Goal: Task Accomplishment & Management: Complete application form

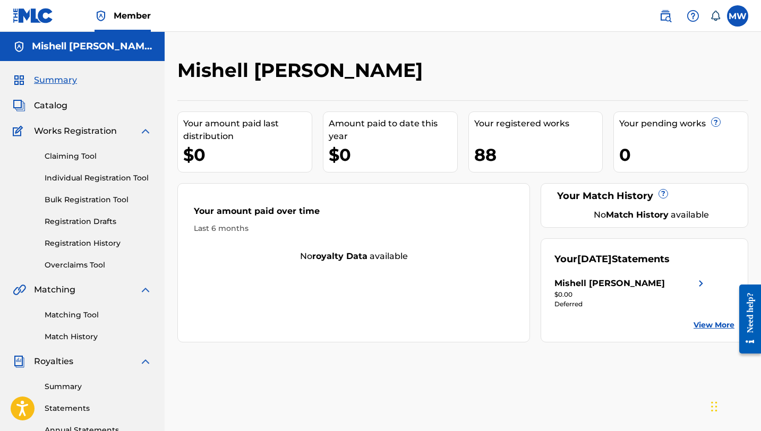
click at [60, 154] on link "Claiming Tool" at bounding box center [98, 156] width 107 height 11
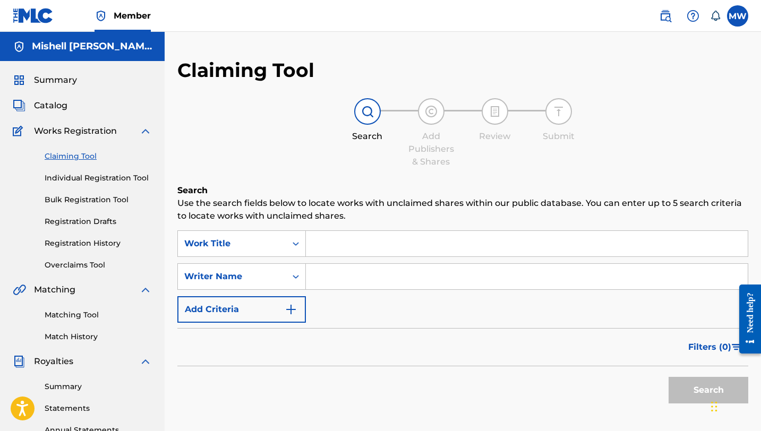
click at [313, 276] on input "Search Form" at bounding box center [527, 277] width 442 height 26
type input "Mishell [PERSON_NAME]"
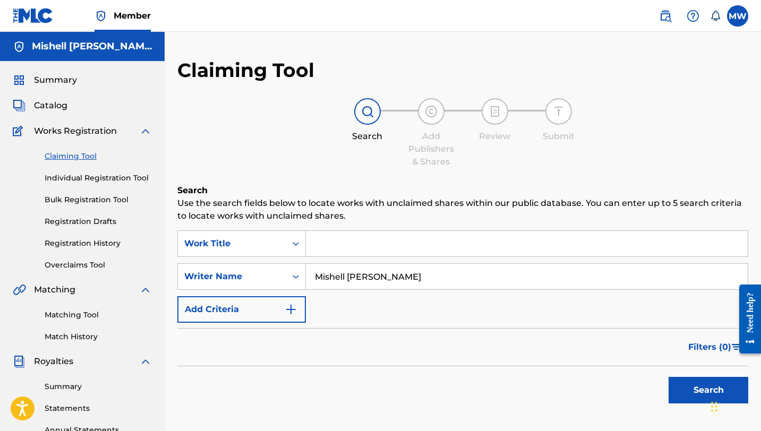
click at [684, 394] on button "Search" at bounding box center [709, 390] width 80 height 27
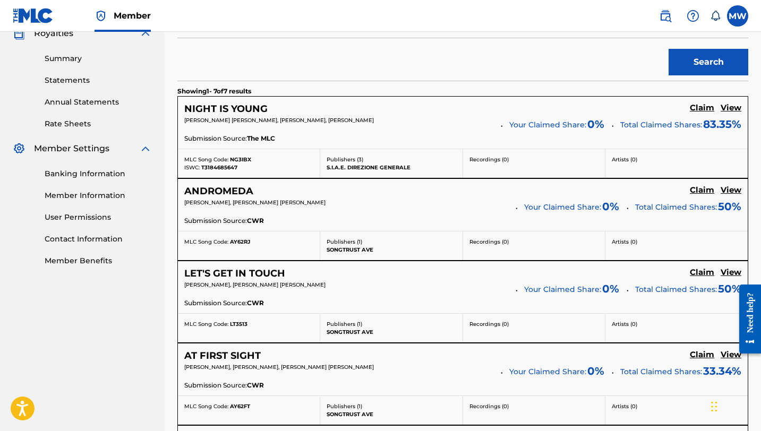
scroll to position [330, 0]
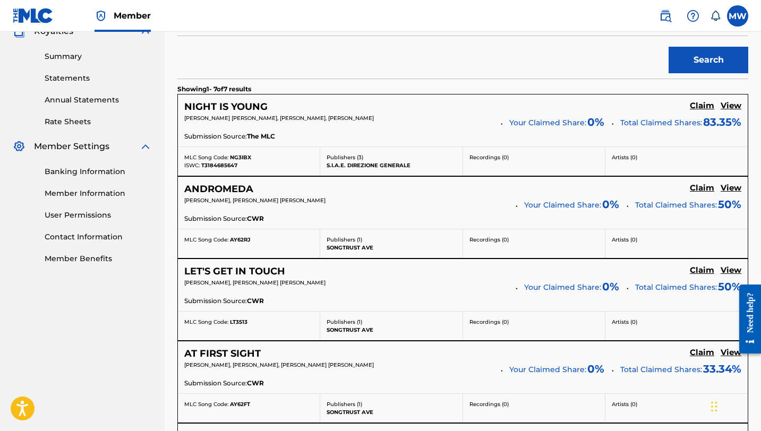
click at [695, 105] on h5 "Claim" at bounding box center [702, 106] width 24 height 10
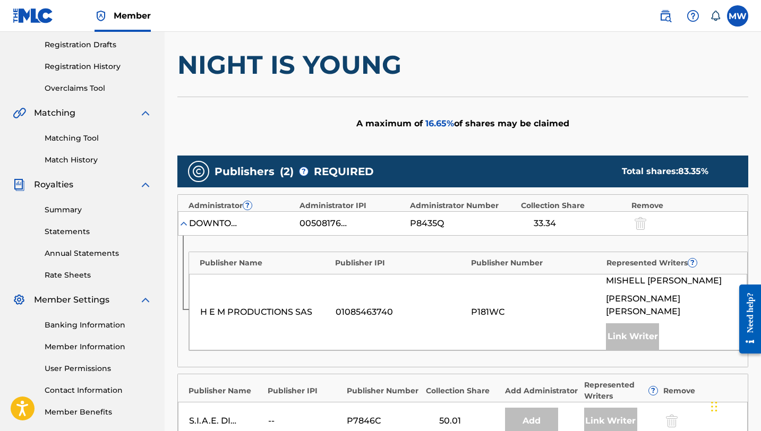
scroll to position [177, 0]
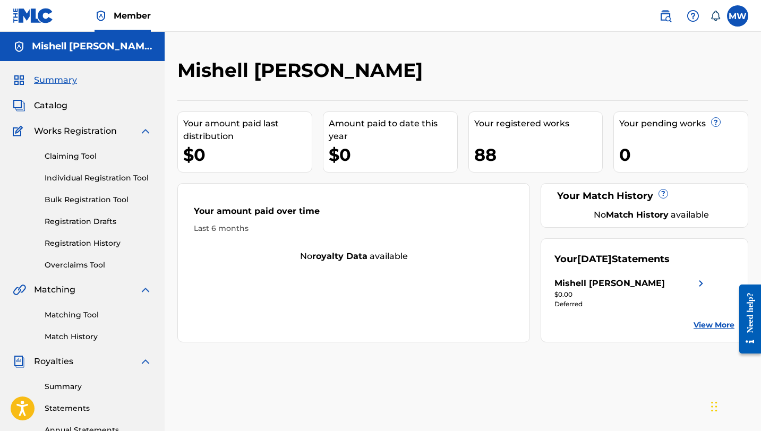
click at [83, 156] on link "Claiming Tool" at bounding box center [98, 156] width 107 height 11
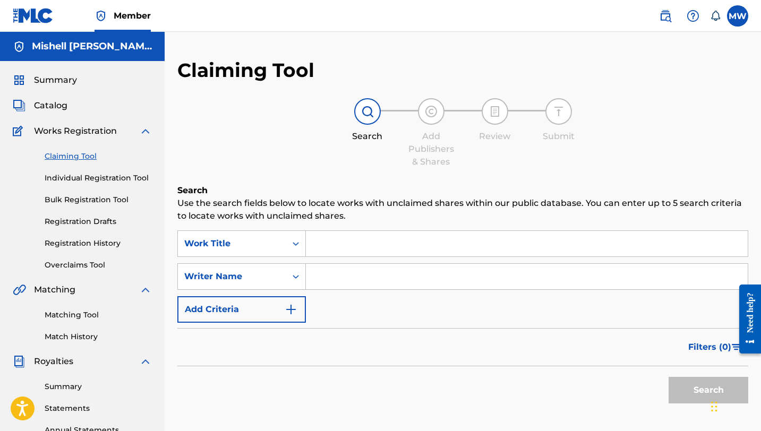
click at [343, 281] on input "Search Form" at bounding box center [527, 277] width 442 height 26
type input "Mishell [PERSON_NAME]"
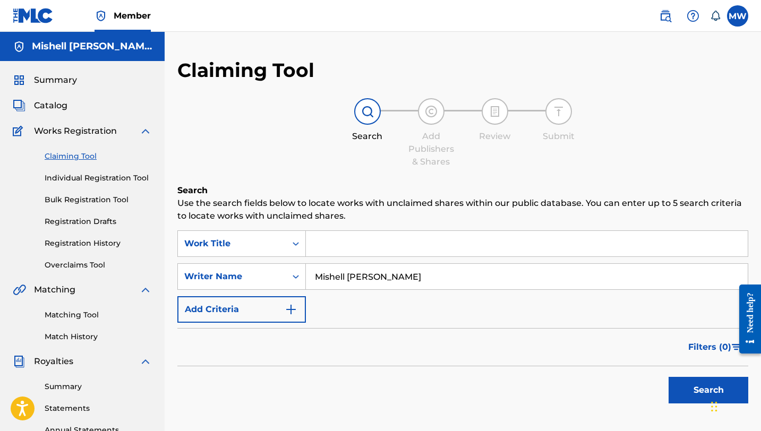
click at [681, 385] on button "Search" at bounding box center [709, 390] width 80 height 27
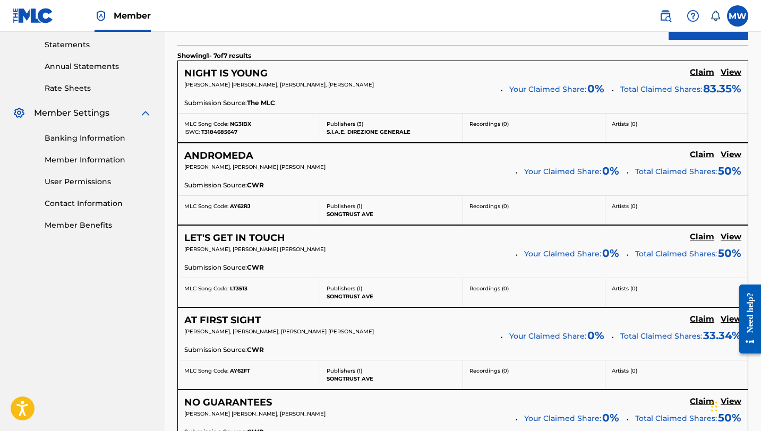
scroll to position [366, 0]
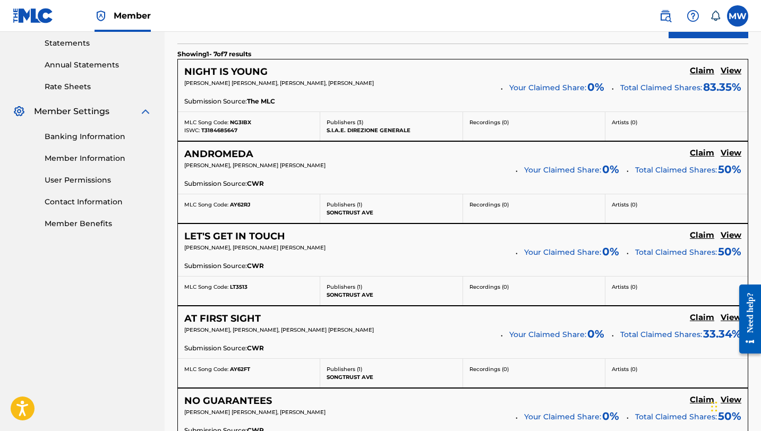
click at [697, 76] on h5 "Claim" at bounding box center [702, 71] width 24 height 10
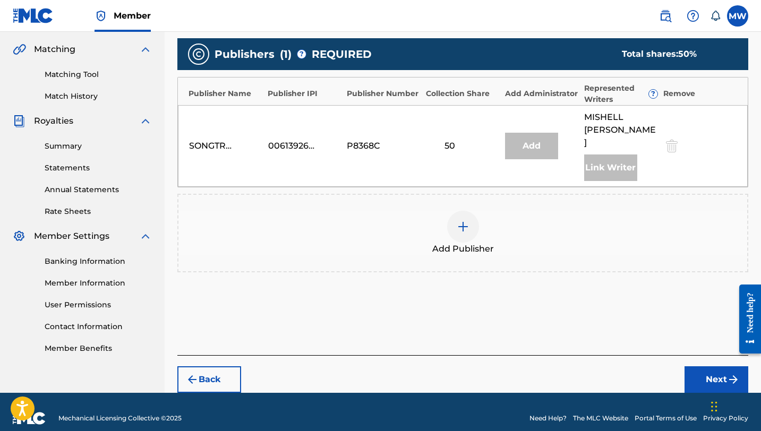
click at [714, 372] on button "Next" at bounding box center [717, 380] width 64 height 27
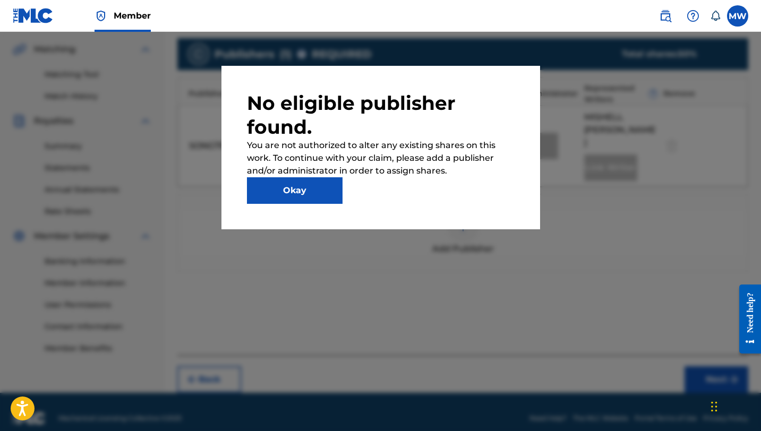
click at [325, 198] on button "Okay" at bounding box center [295, 190] width 96 height 27
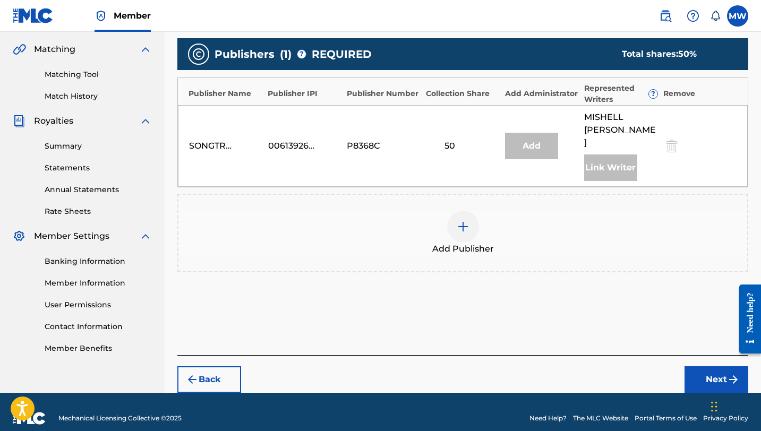
click at [463, 220] on img at bounding box center [463, 226] width 13 height 13
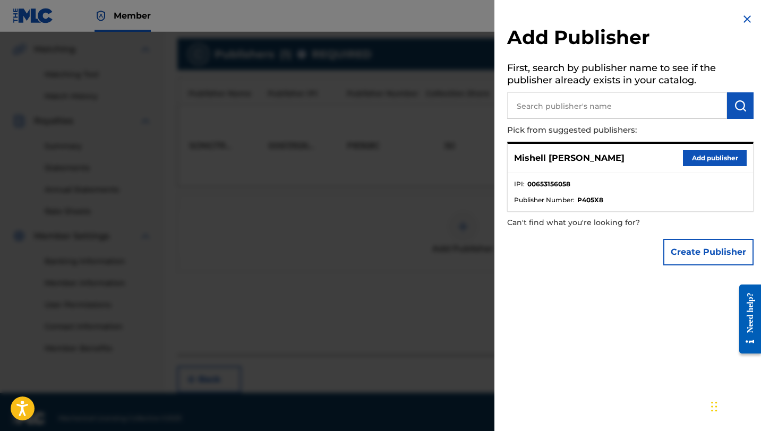
click at [700, 160] on button "Add publisher" at bounding box center [715, 158] width 64 height 16
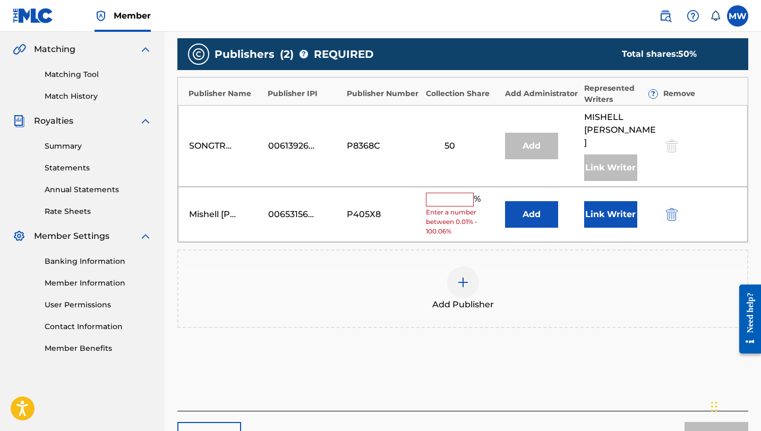
click at [460, 193] on input "text" at bounding box center [450, 200] width 48 height 14
type input "50"
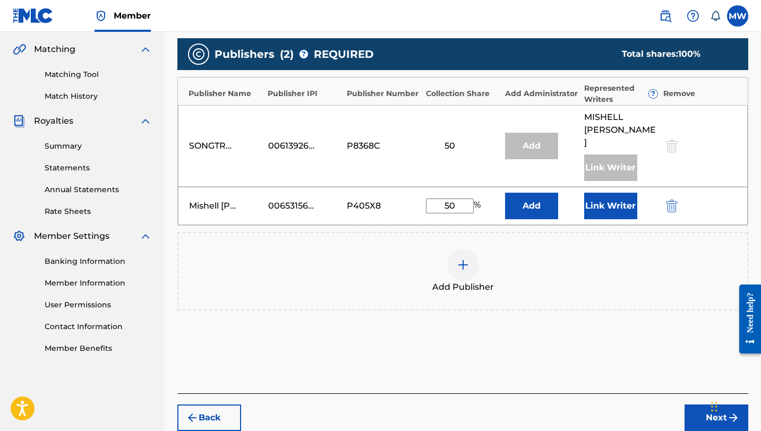
click at [697, 405] on button "Next" at bounding box center [717, 418] width 64 height 27
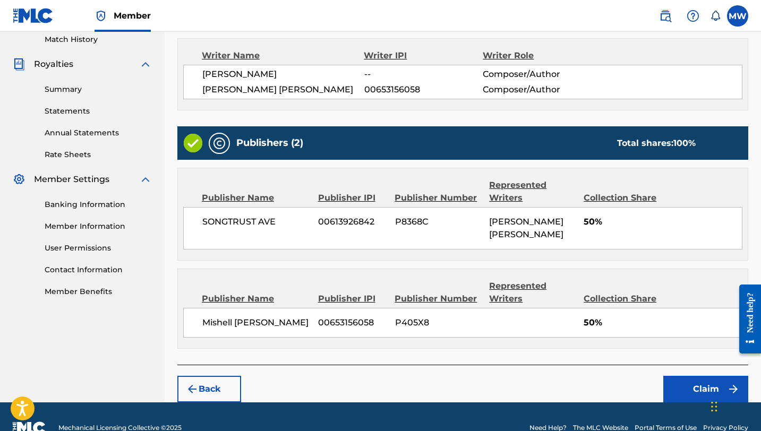
scroll to position [318, 0]
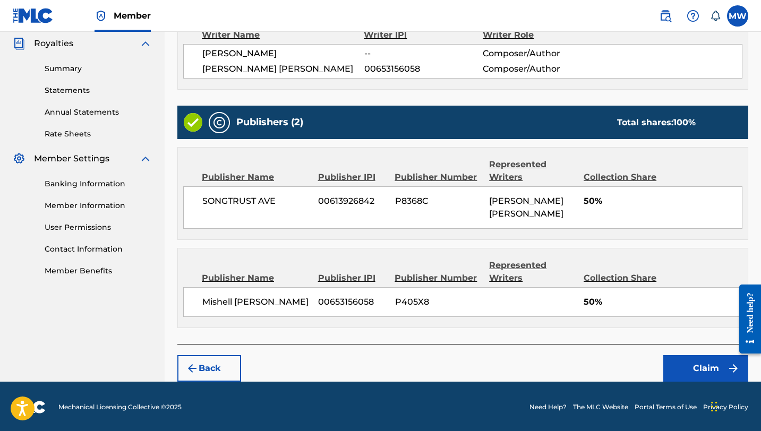
click at [702, 366] on button "Claim" at bounding box center [706, 368] width 85 height 27
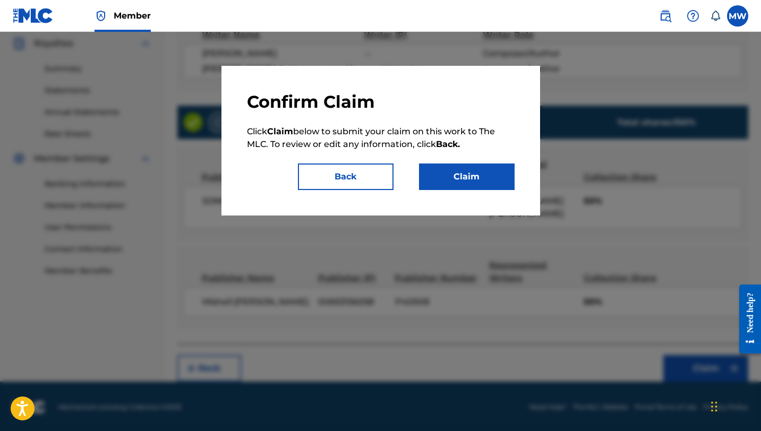
click at [486, 180] on button "Claim" at bounding box center [467, 177] width 96 height 27
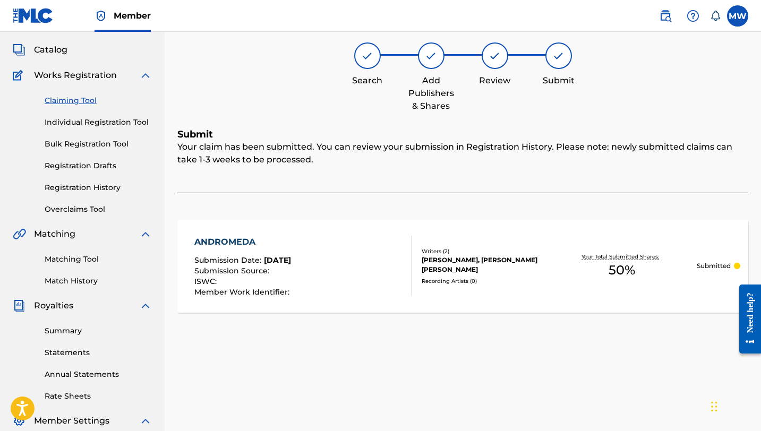
scroll to position [0, 0]
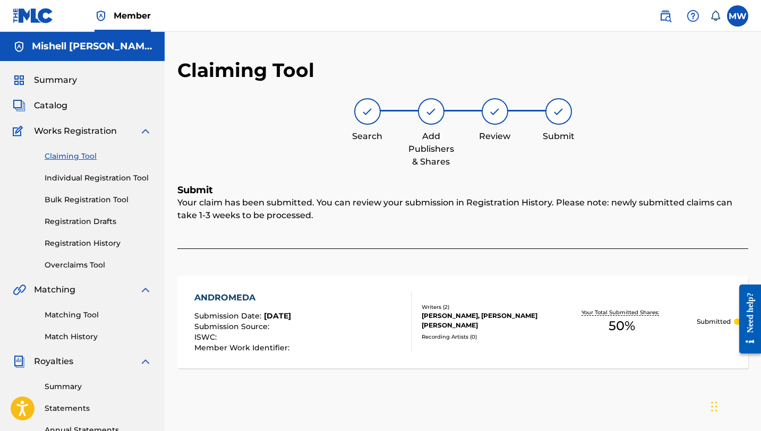
click at [82, 156] on link "Claiming Tool" at bounding box center [98, 156] width 107 height 11
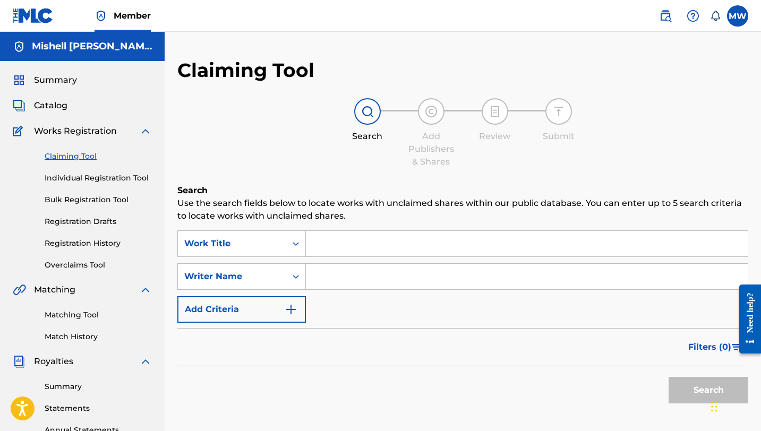
click at [340, 278] on input "Search Form" at bounding box center [527, 277] width 442 height 26
type input "Mishell [PERSON_NAME]"
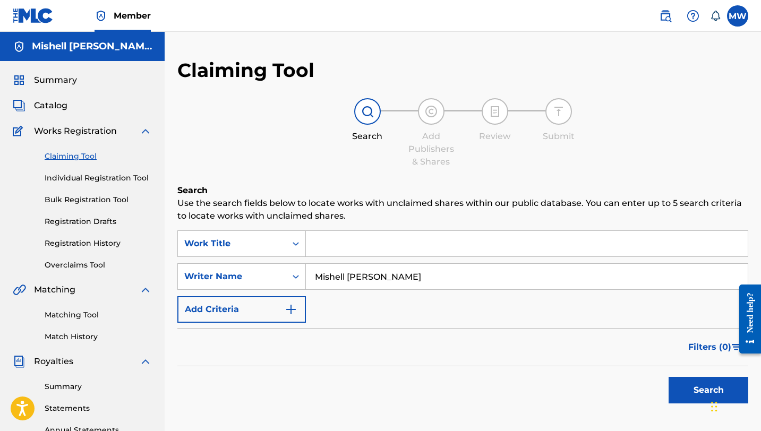
click at [693, 388] on button "Search" at bounding box center [709, 390] width 80 height 27
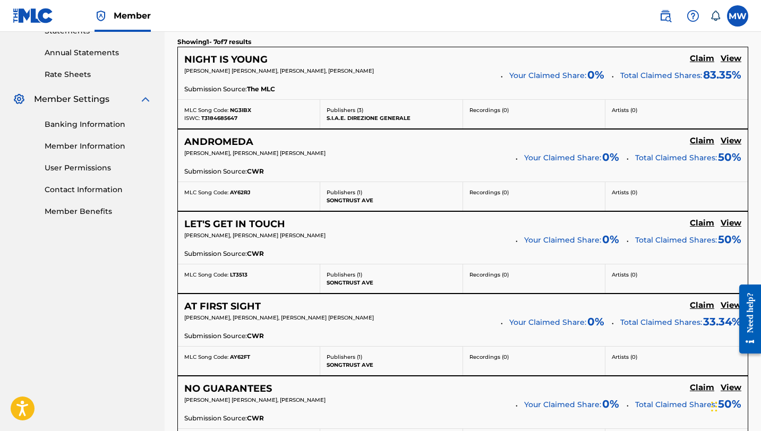
scroll to position [379, 0]
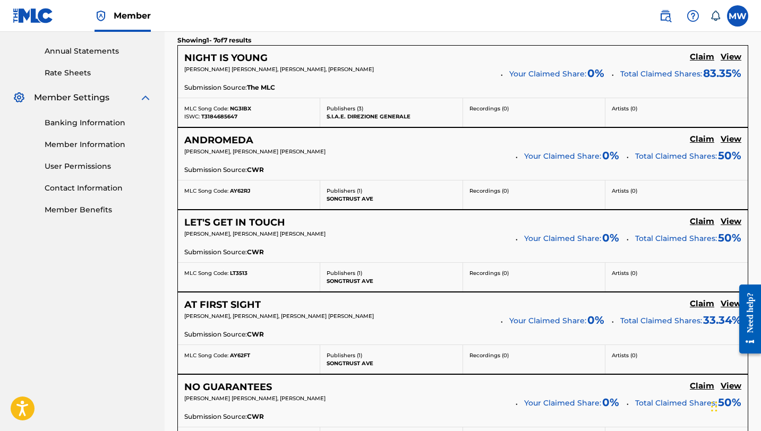
click at [695, 62] on h5 "Claim" at bounding box center [702, 57] width 24 height 10
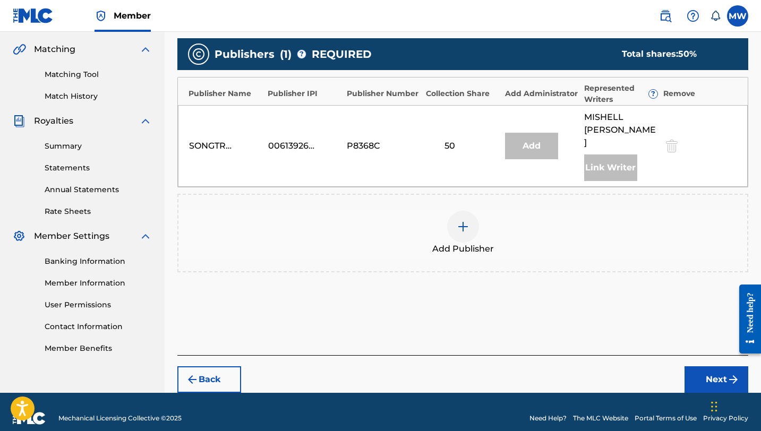
click at [461, 220] on img at bounding box center [463, 226] width 13 height 13
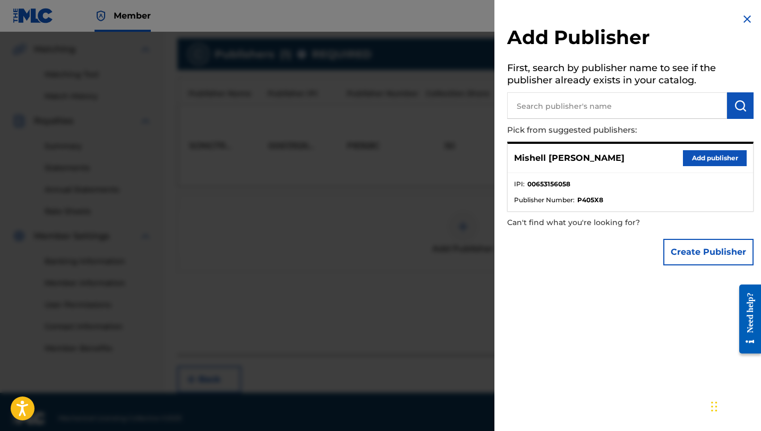
click at [677, 249] on button "Create Publisher" at bounding box center [709, 252] width 90 height 27
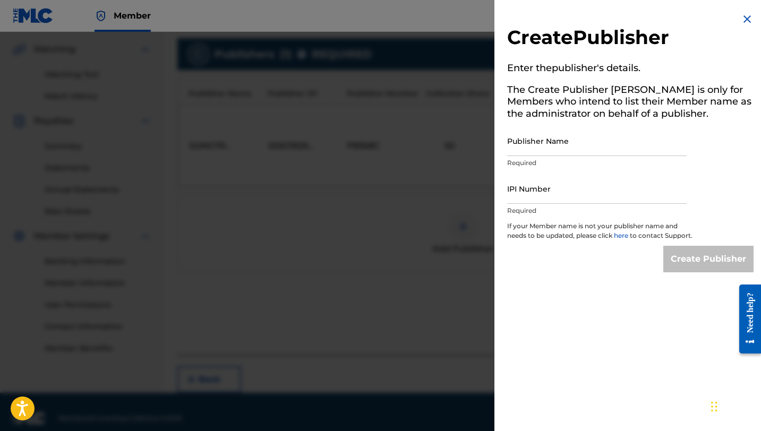
click at [746, 17] on img at bounding box center [747, 19] width 13 height 13
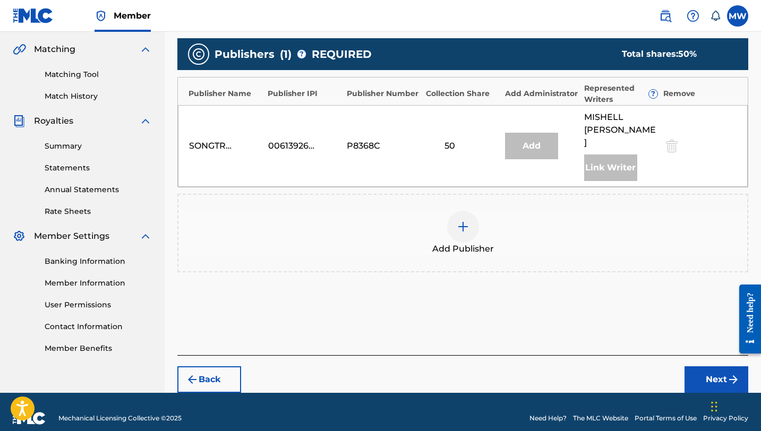
click at [462, 220] on img at bounding box center [463, 226] width 13 height 13
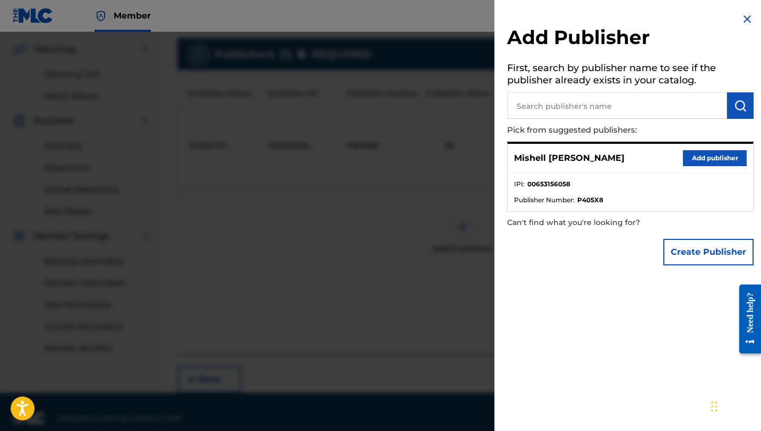
click at [708, 160] on button "Add publisher" at bounding box center [715, 158] width 64 height 16
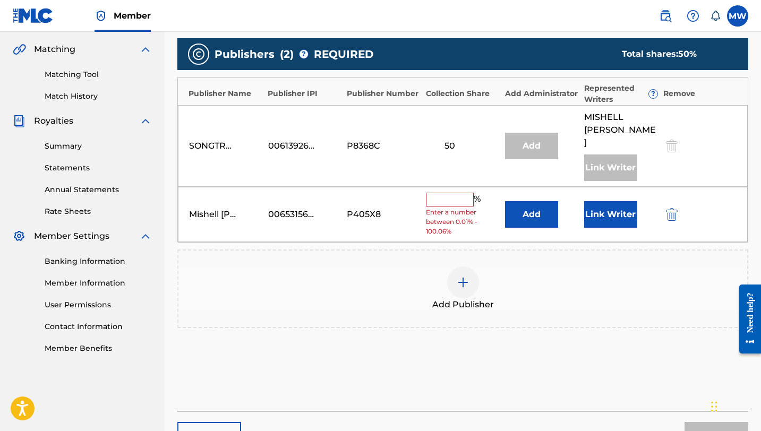
click at [441, 193] on input "text" at bounding box center [450, 200] width 48 height 14
type input "50"
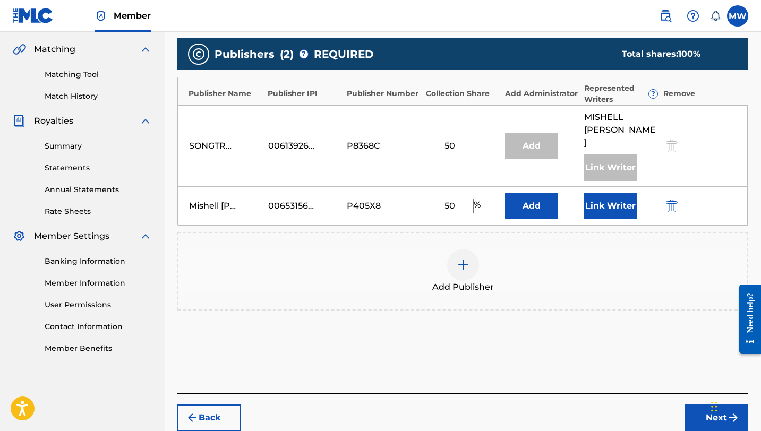
click at [695, 405] on button "Next" at bounding box center [717, 418] width 64 height 27
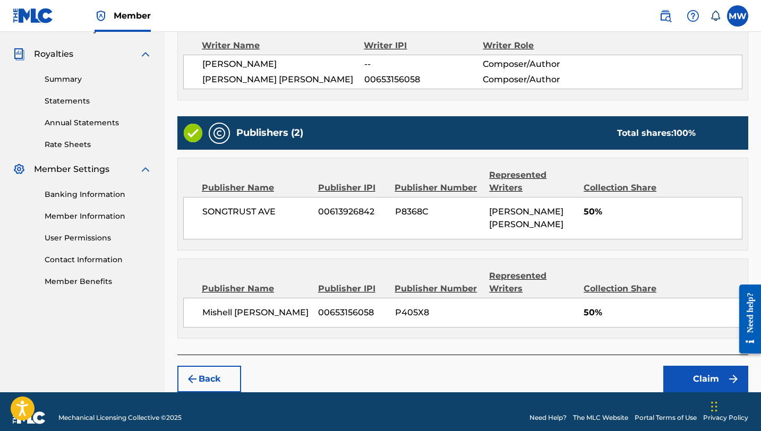
scroll to position [318, 0]
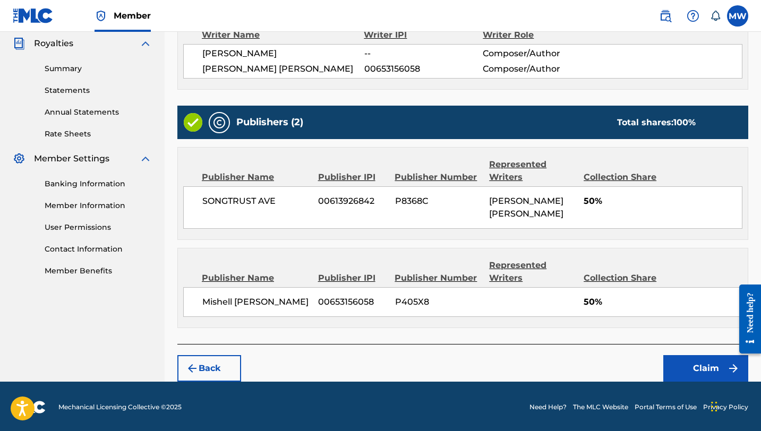
click at [699, 368] on button "Claim" at bounding box center [706, 368] width 85 height 27
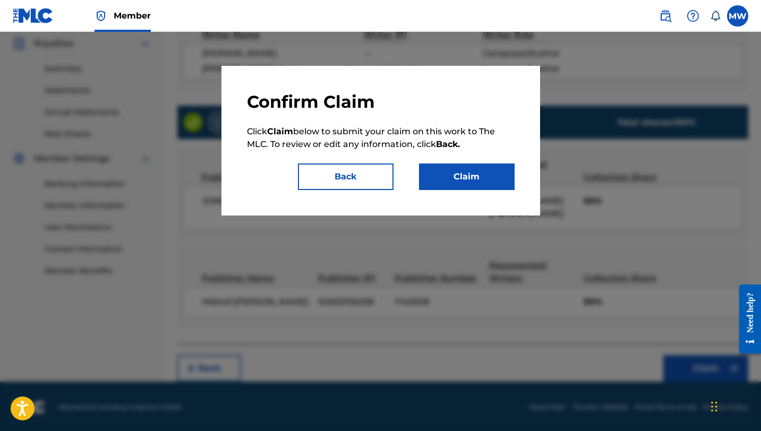
click at [496, 181] on button "Claim" at bounding box center [467, 177] width 96 height 27
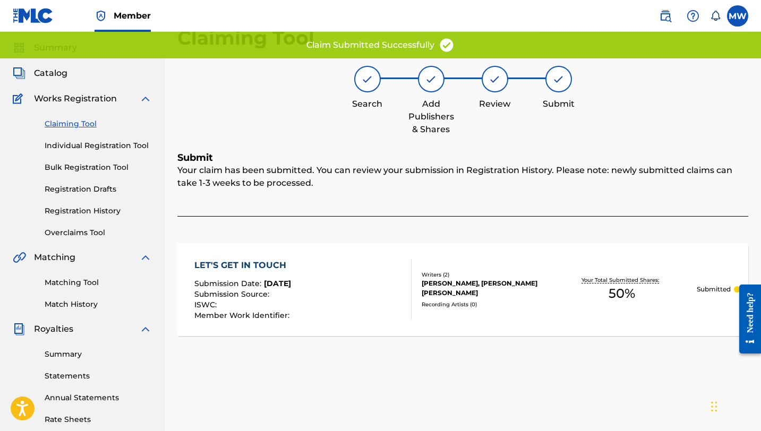
scroll to position [0, 0]
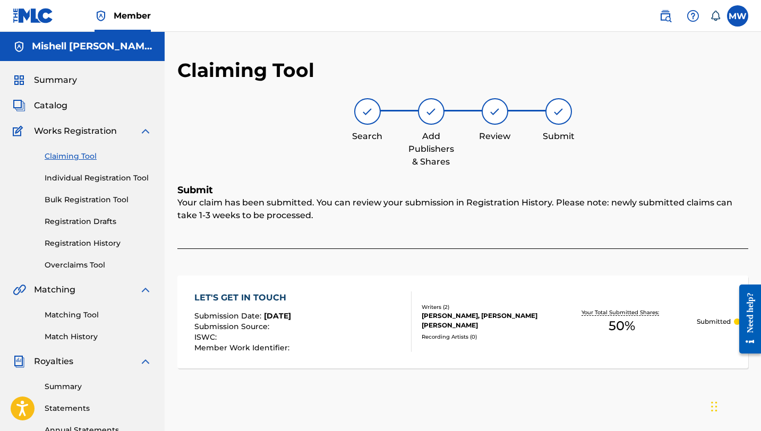
click at [85, 157] on link "Claiming Tool" at bounding box center [98, 156] width 107 height 11
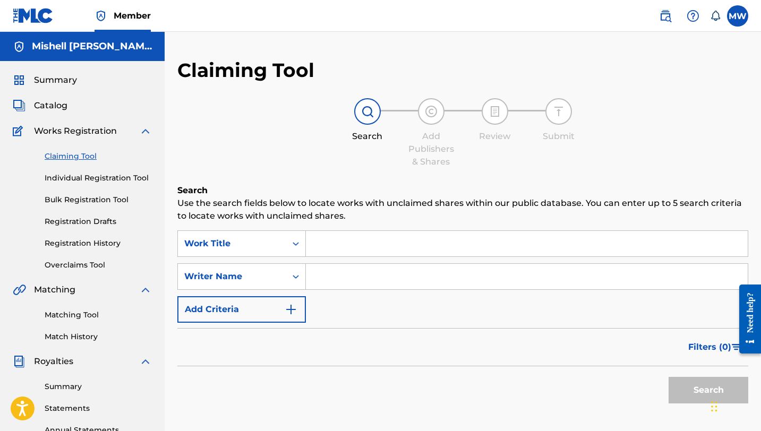
click at [350, 281] on input "Search Form" at bounding box center [527, 277] width 442 height 26
type input "Mishell [PERSON_NAME]"
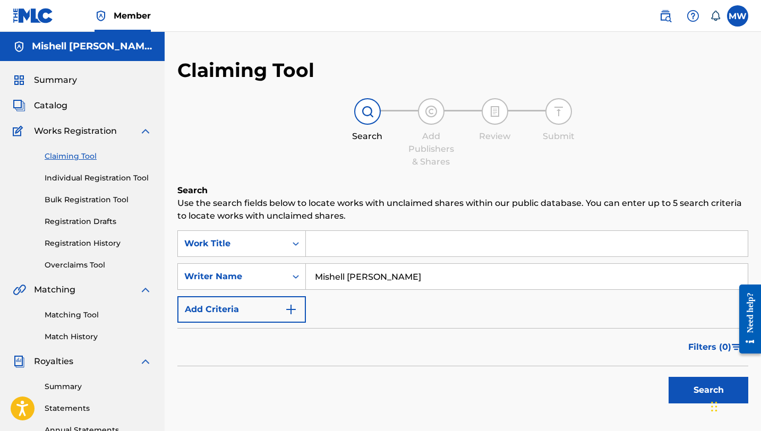
click at [688, 385] on button "Search" at bounding box center [709, 390] width 80 height 27
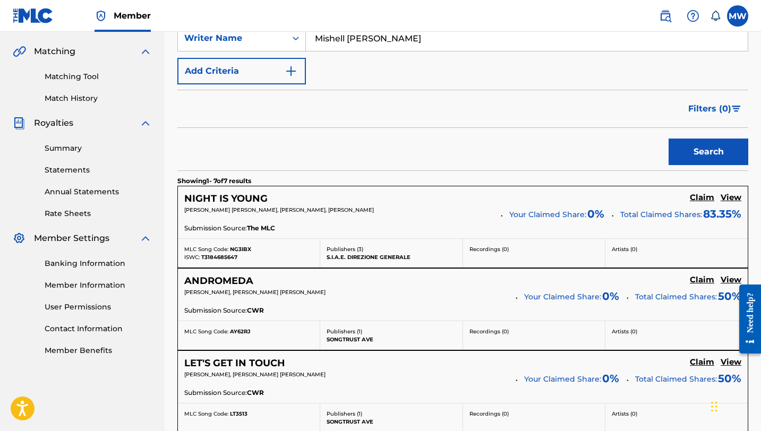
scroll to position [309, 0]
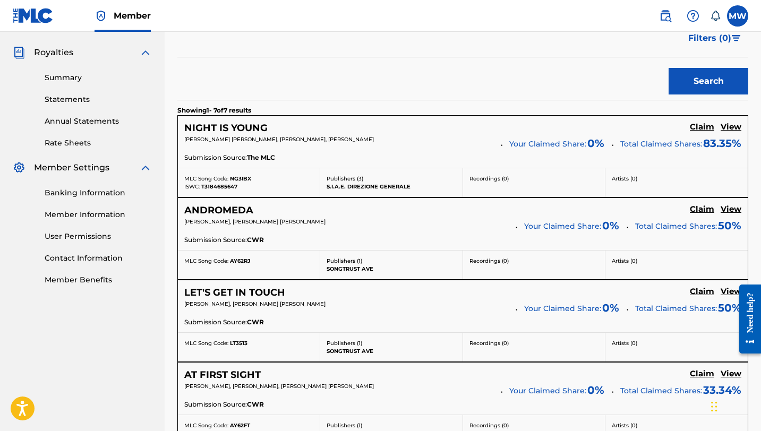
click at [709, 125] on h5 "Claim" at bounding box center [702, 127] width 24 height 10
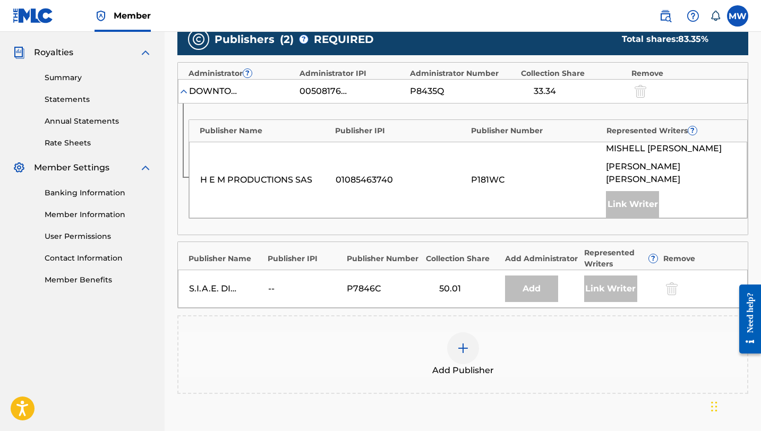
click at [465, 342] on img at bounding box center [463, 348] width 13 height 13
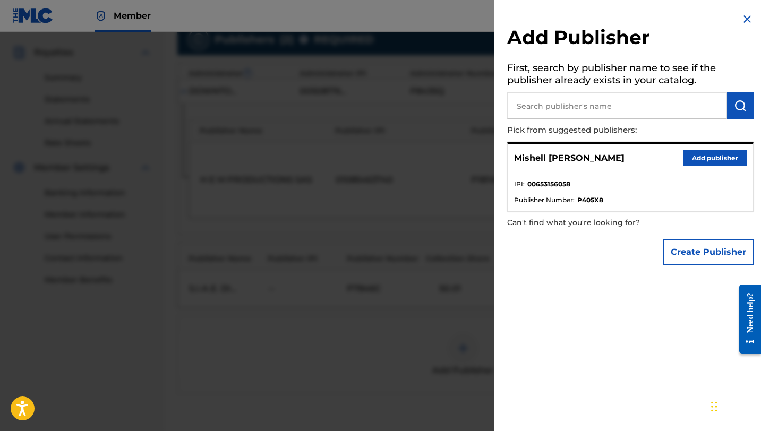
click at [714, 150] on button "Add publisher" at bounding box center [715, 158] width 64 height 16
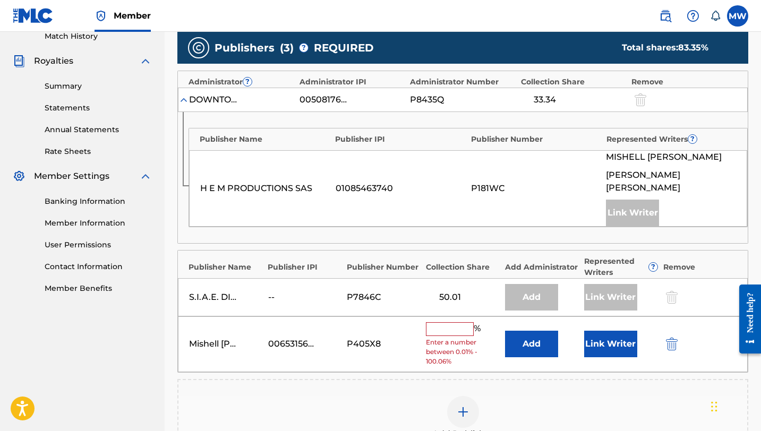
scroll to position [311, 0]
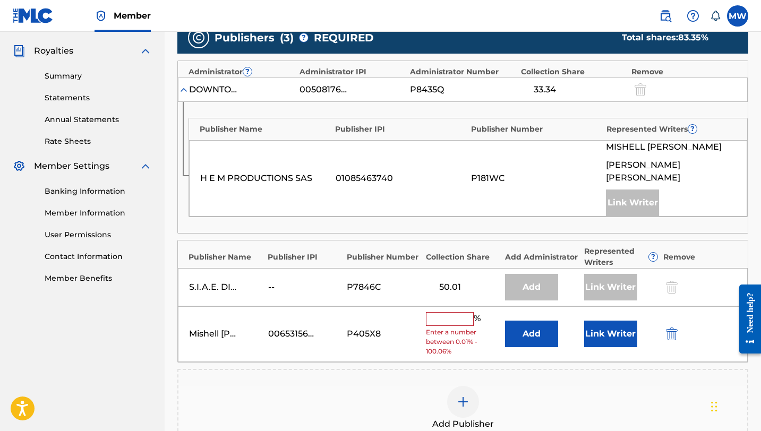
click at [444, 312] on input "text" at bounding box center [450, 319] width 48 height 14
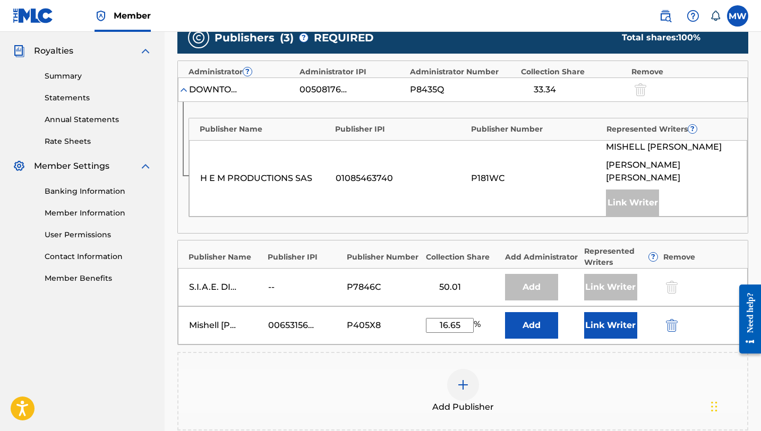
type input "16.65"
click at [538, 316] on button "Add" at bounding box center [531, 325] width 53 height 27
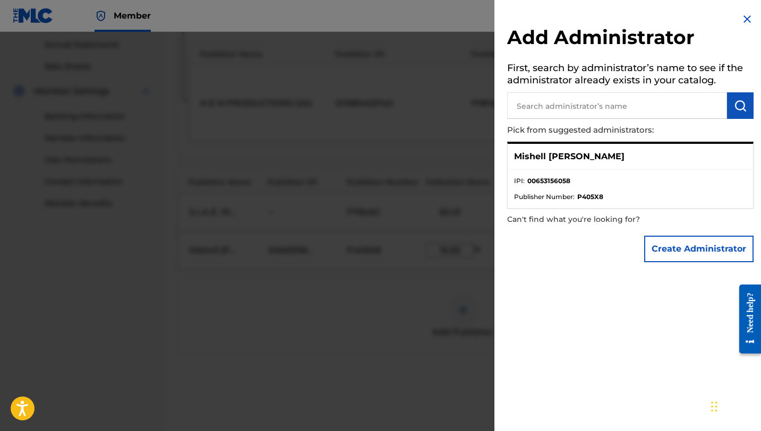
scroll to position [469, 0]
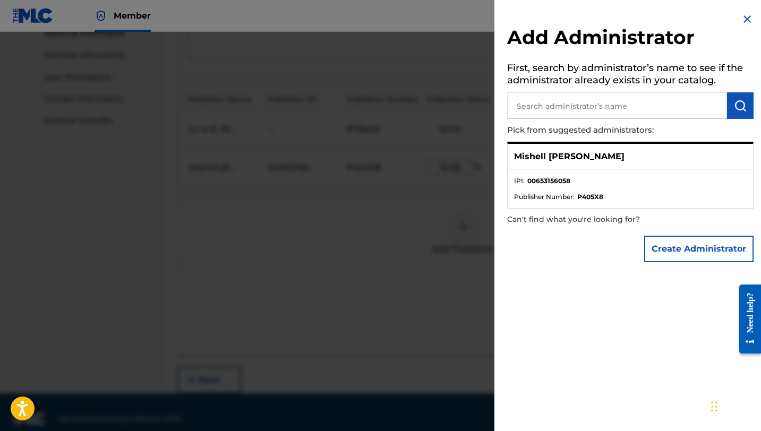
click at [741, 19] on img at bounding box center [747, 19] width 13 height 13
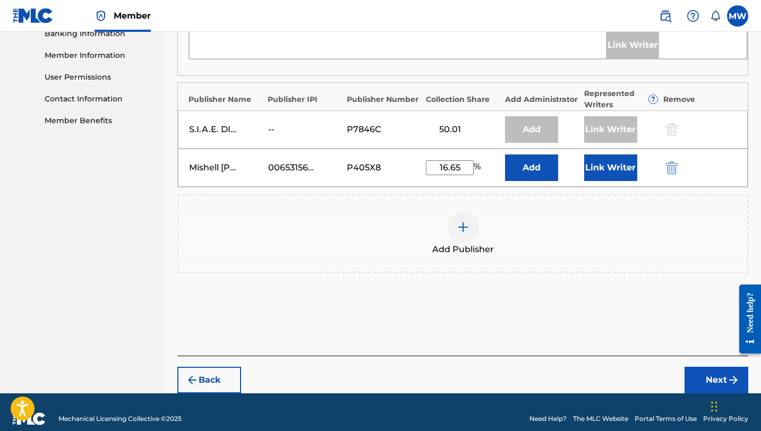
click at [542, 162] on button "Add" at bounding box center [531, 168] width 53 height 27
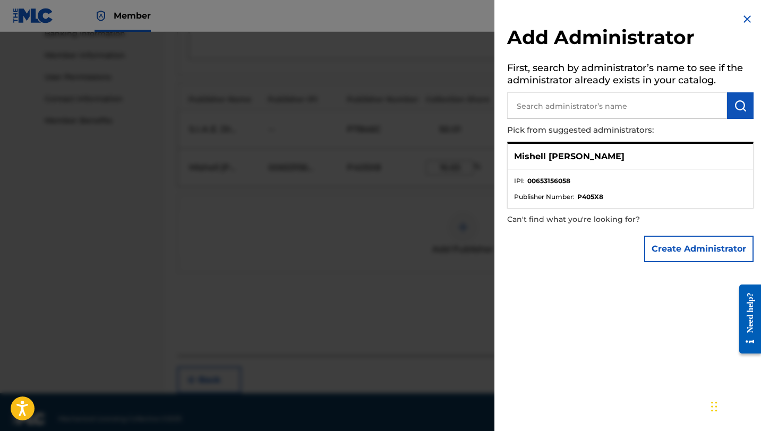
click at [743, 16] on img at bounding box center [747, 19] width 13 height 13
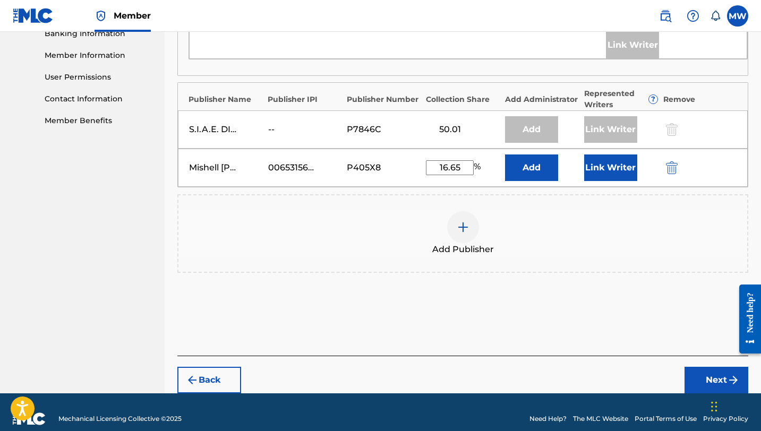
click at [707, 367] on button "Next" at bounding box center [717, 380] width 64 height 27
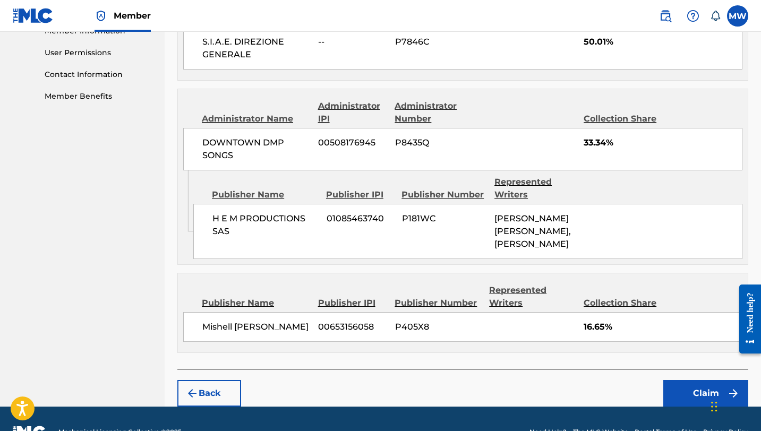
scroll to position [517, 0]
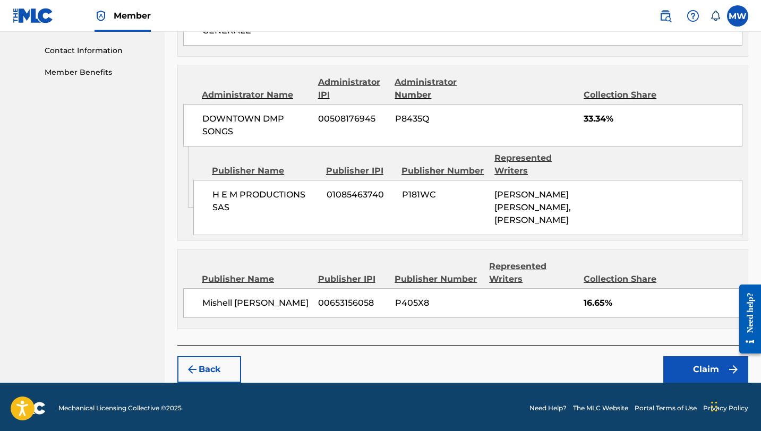
click at [683, 367] on button "Claim" at bounding box center [706, 370] width 85 height 27
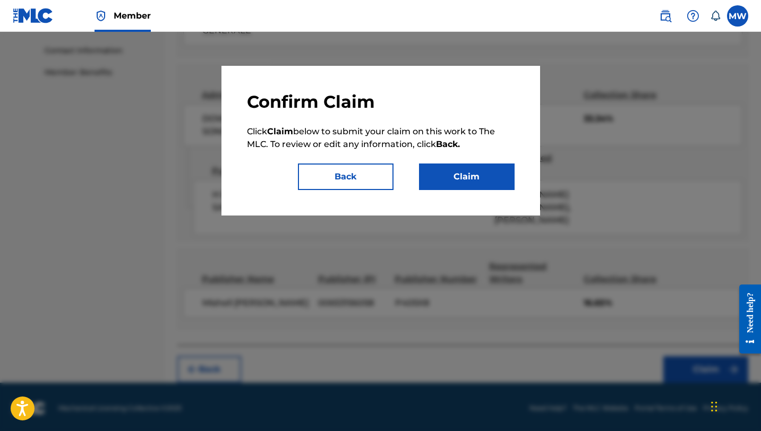
click at [472, 182] on button "Claim" at bounding box center [467, 177] width 96 height 27
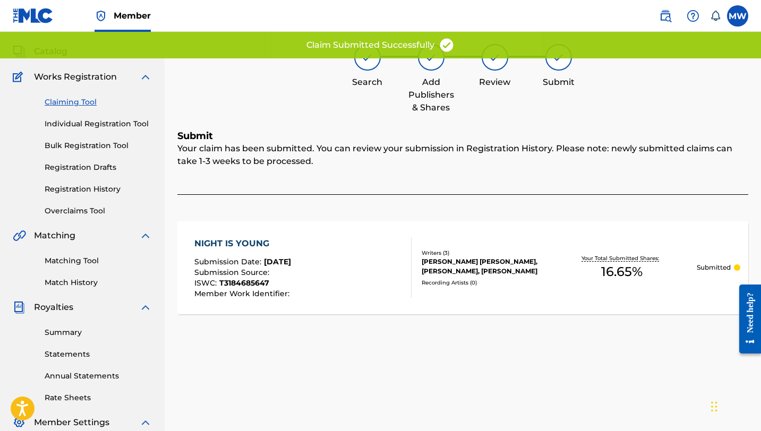
scroll to position [0, 0]
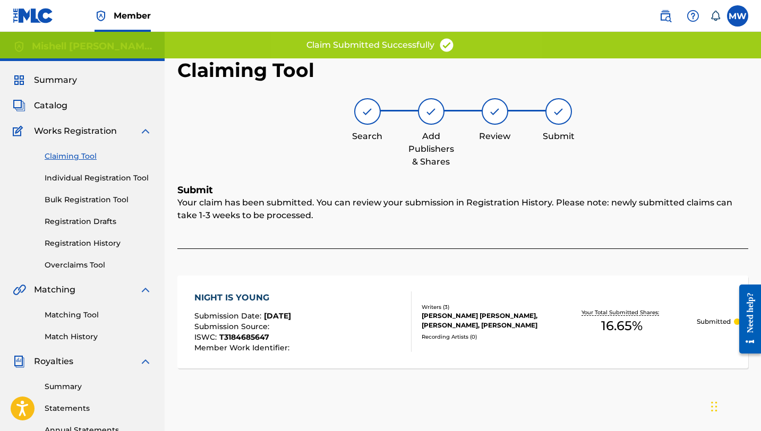
click at [78, 158] on link "Claiming Tool" at bounding box center [98, 156] width 107 height 11
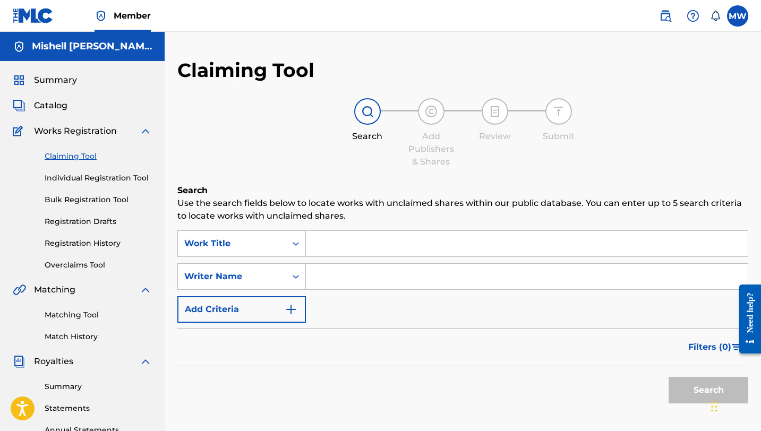
click at [329, 286] on input "Search Form" at bounding box center [527, 277] width 442 height 26
type input "Mishell [PERSON_NAME]"
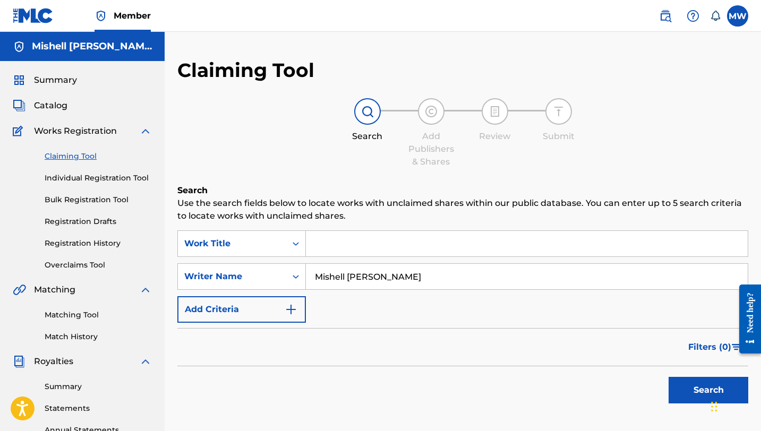
click at [693, 389] on button "Search" at bounding box center [709, 390] width 80 height 27
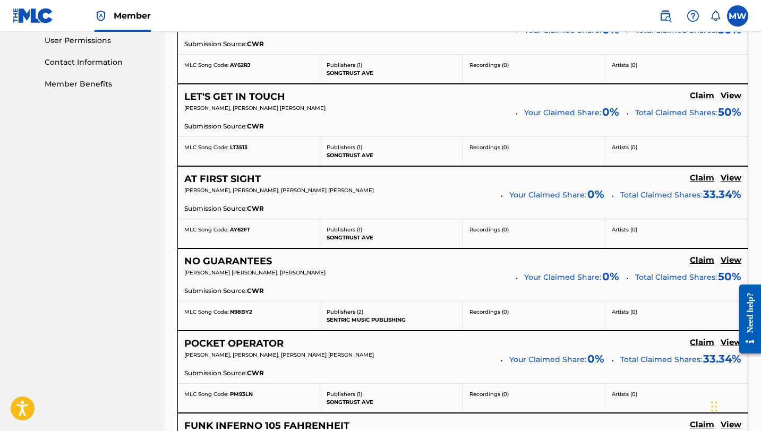
scroll to position [508, 0]
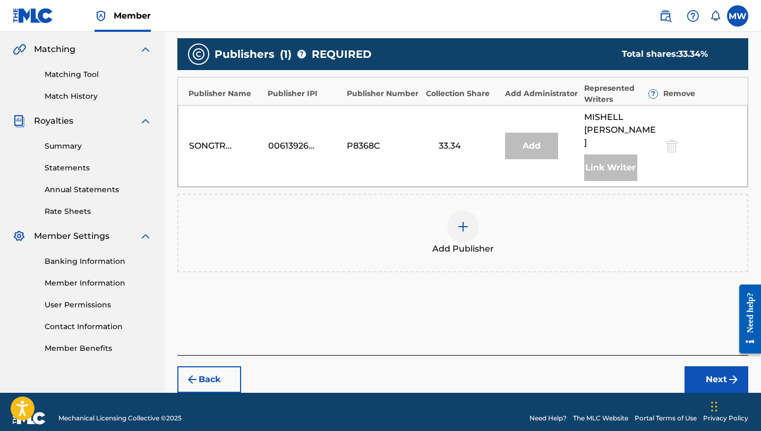
click at [460, 220] on img at bounding box center [463, 226] width 13 height 13
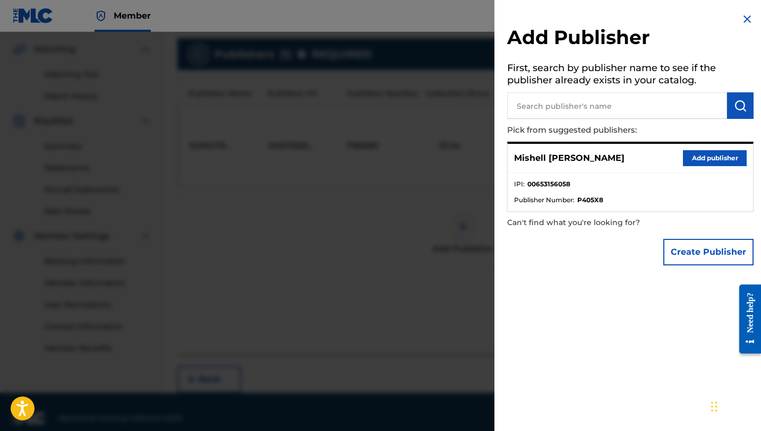
click at [705, 155] on button "Add publisher" at bounding box center [715, 158] width 64 height 16
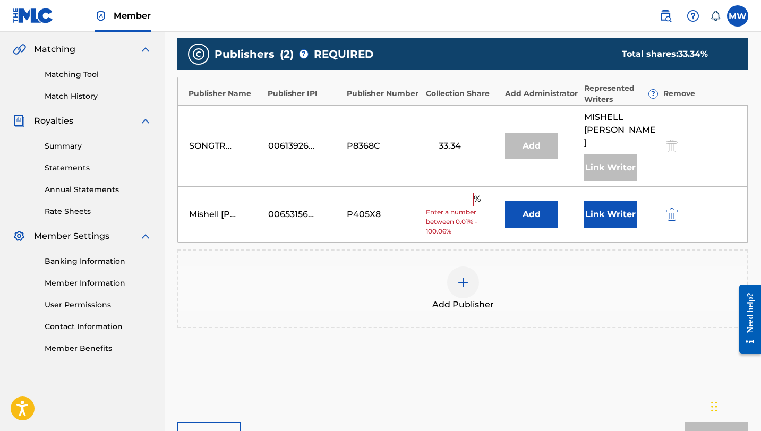
click at [450, 193] on input "text" at bounding box center [450, 200] width 48 height 14
type input "33.34"
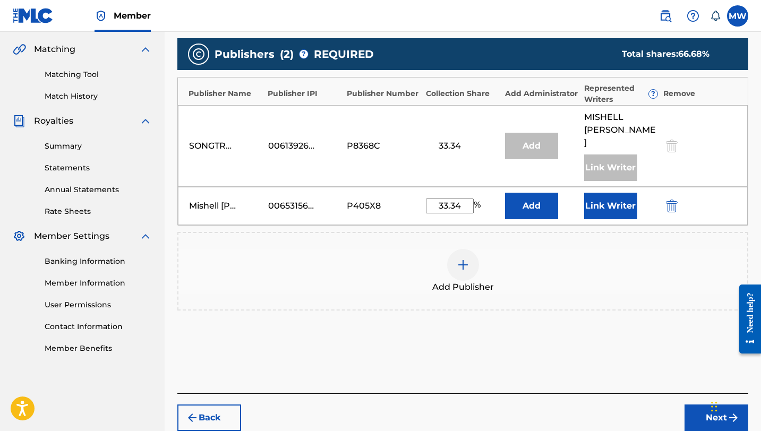
click at [698, 408] on button "Next" at bounding box center [717, 418] width 64 height 27
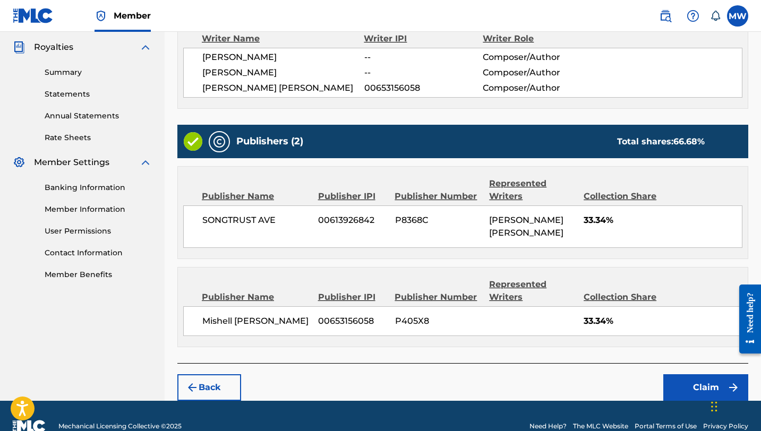
scroll to position [334, 0]
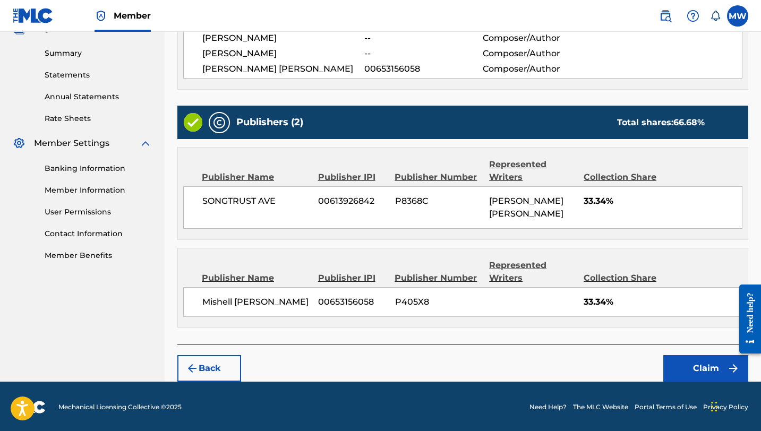
click at [685, 375] on button "Claim" at bounding box center [706, 368] width 85 height 27
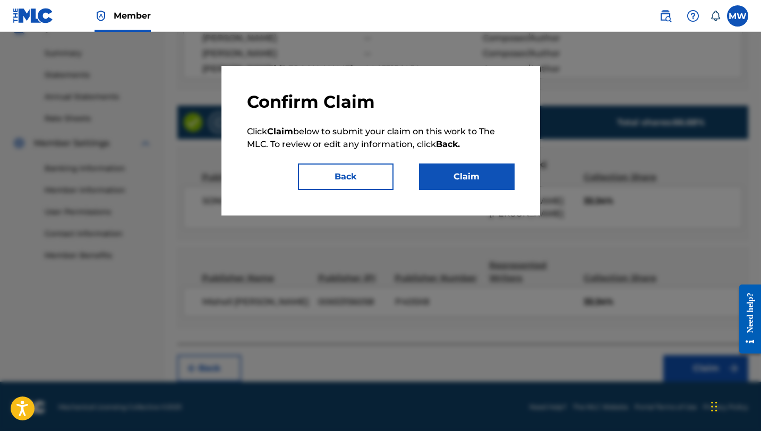
click at [498, 184] on button "Claim" at bounding box center [467, 177] width 96 height 27
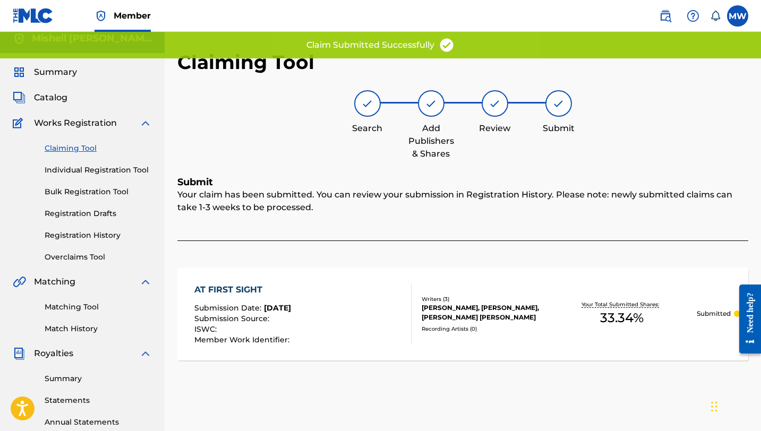
scroll to position [0, 0]
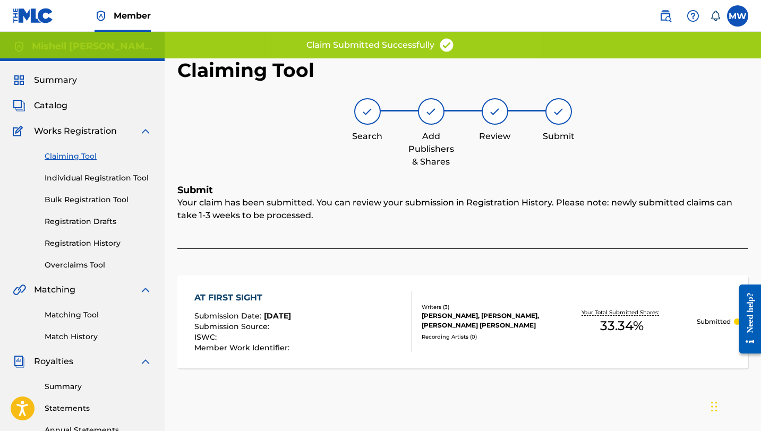
click at [87, 157] on link "Claiming Tool" at bounding box center [98, 156] width 107 height 11
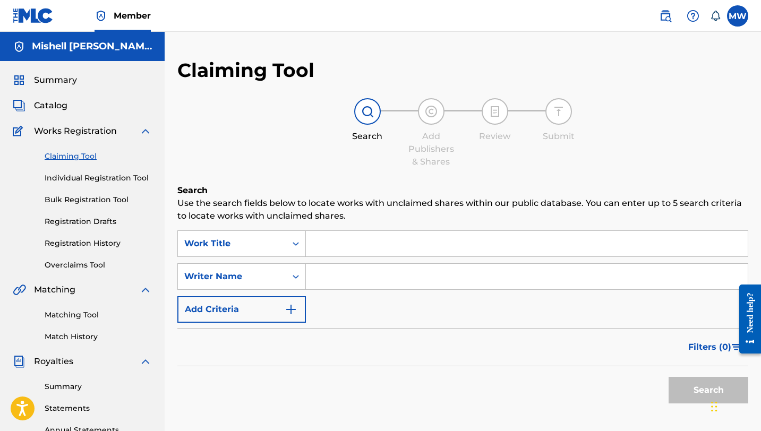
click at [328, 276] on input "Search Form" at bounding box center [527, 277] width 442 height 26
type input "Mishell [PERSON_NAME]"
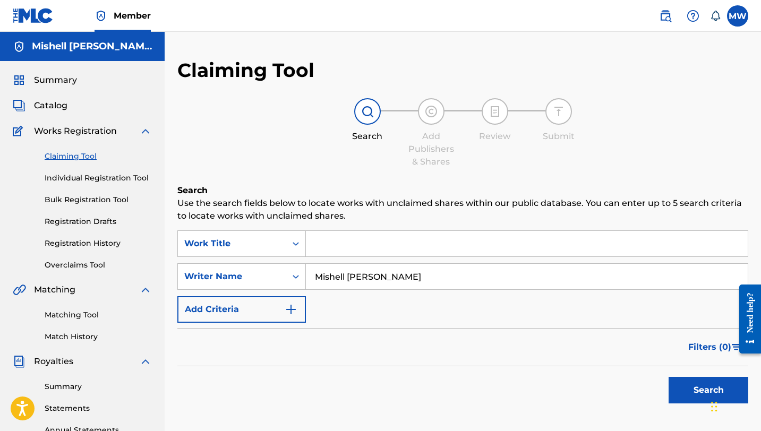
click at [677, 379] on button "Search" at bounding box center [709, 390] width 80 height 27
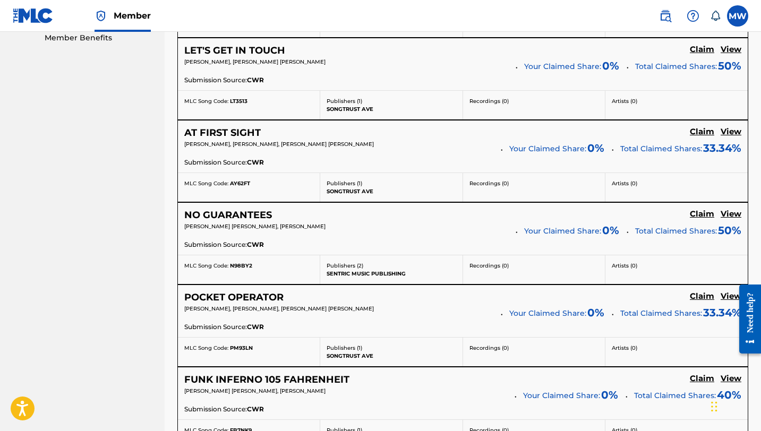
scroll to position [551, 0]
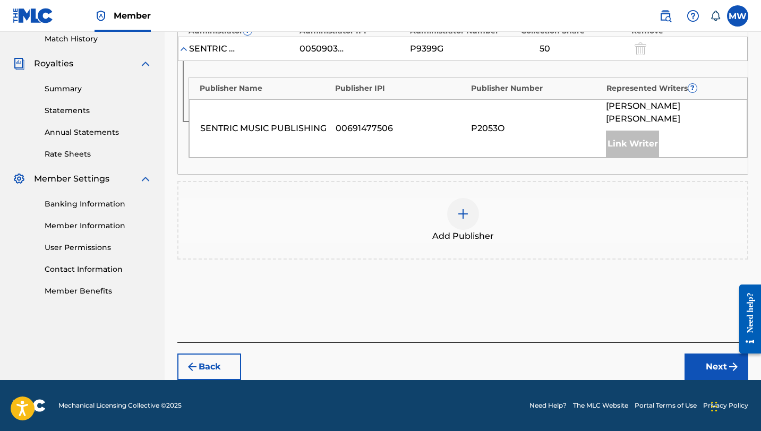
scroll to position [285, 0]
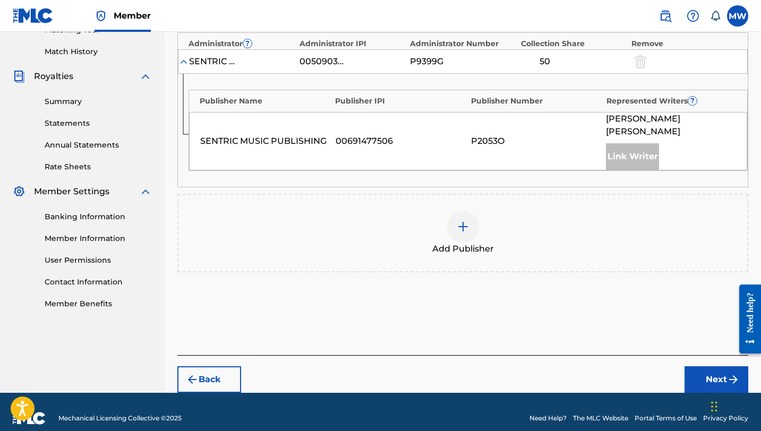
click at [461, 220] on img at bounding box center [463, 226] width 13 height 13
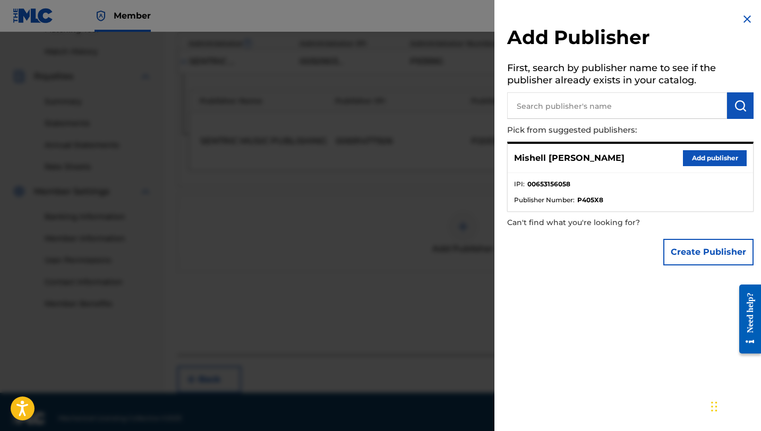
click at [712, 154] on button "Add publisher" at bounding box center [715, 158] width 64 height 16
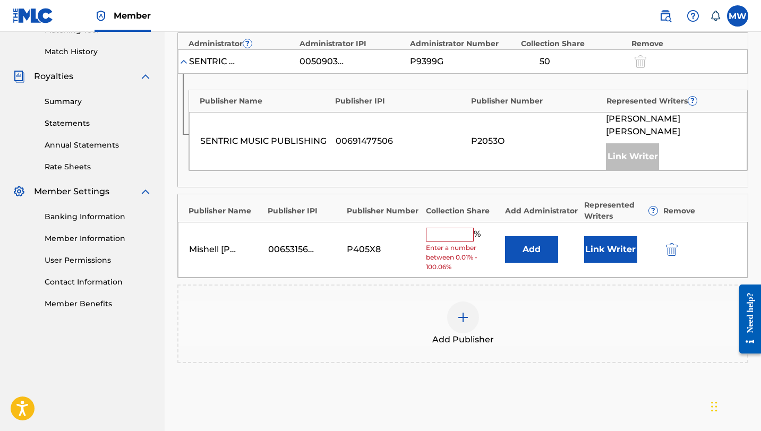
click at [449, 228] on input "text" at bounding box center [450, 235] width 48 height 14
type input "50"
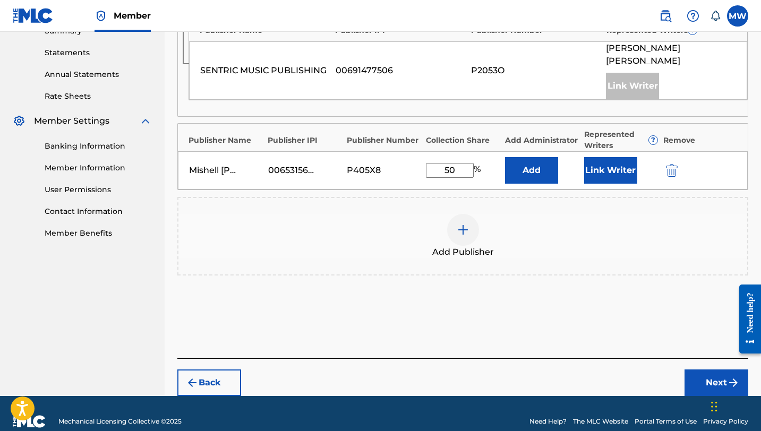
click at [698, 370] on button "Next" at bounding box center [717, 383] width 64 height 27
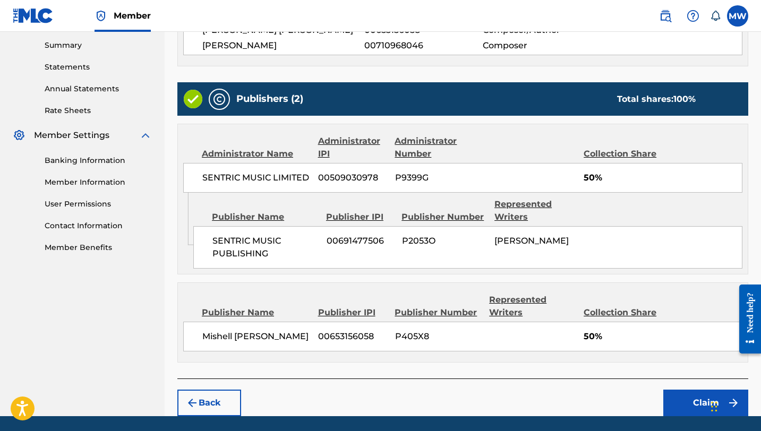
scroll to position [376, 0]
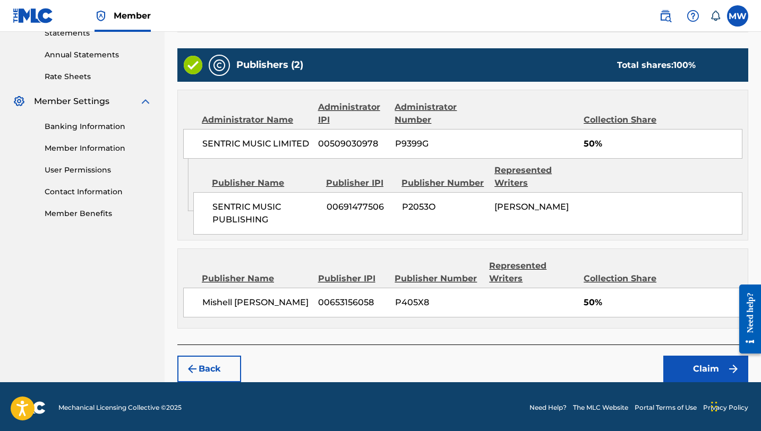
click at [681, 360] on button "Claim" at bounding box center [706, 369] width 85 height 27
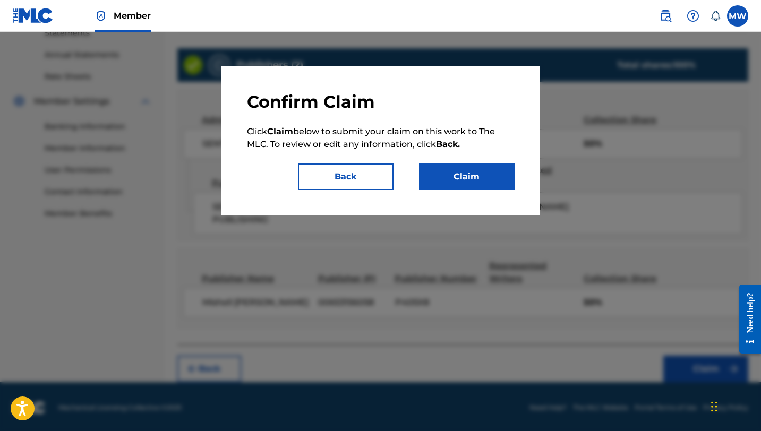
click at [502, 179] on button "Claim" at bounding box center [467, 177] width 96 height 27
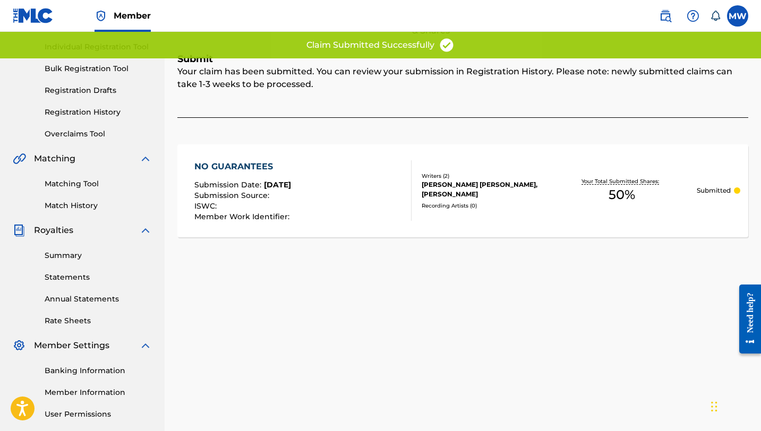
scroll to position [56, 0]
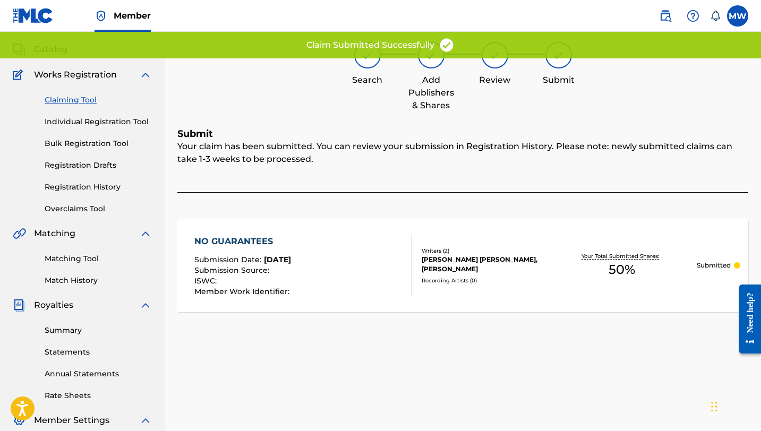
click at [88, 98] on link "Claiming Tool" at bounding box center [98, 100] width 107 height 11
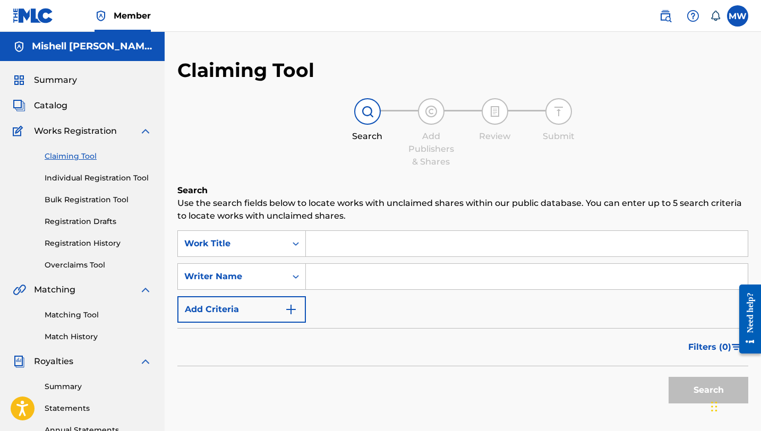
click at [352, 278] on input "Search Form" at bounding box center [527, 277] width 442 height 26
type input "Mishell [PERSON_NAME]"
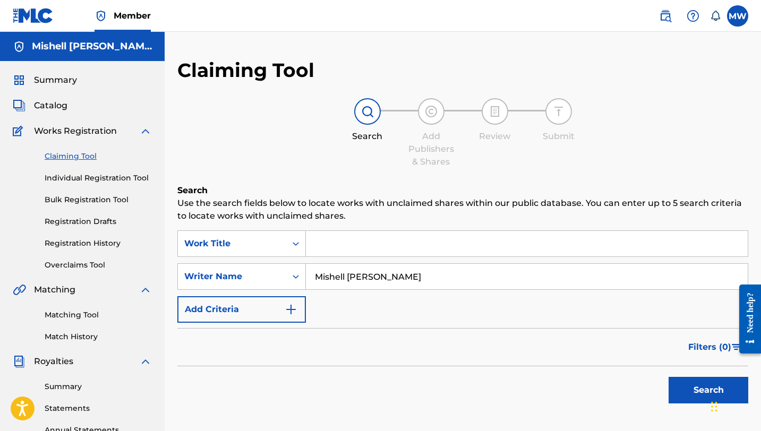
click at [707, 385] on button "Search" at bounding box center [709, 390] width 80 height 27
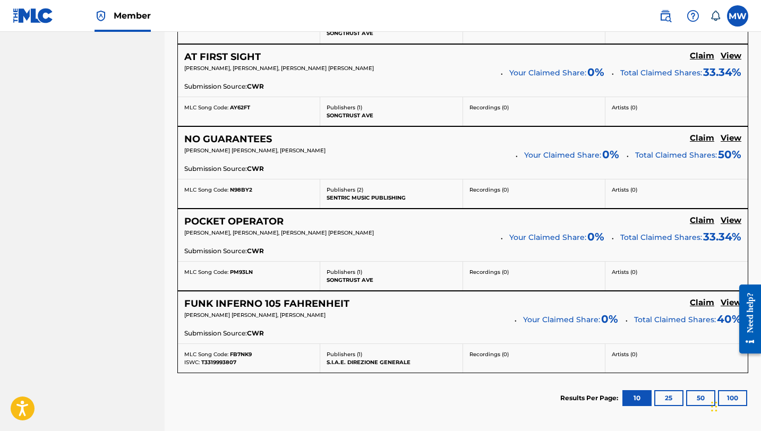
scroll to position [629, 0]
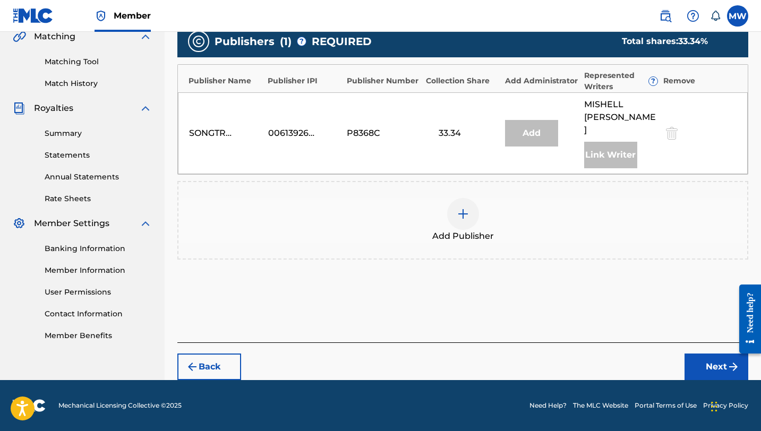
scroll to position [241, 0]
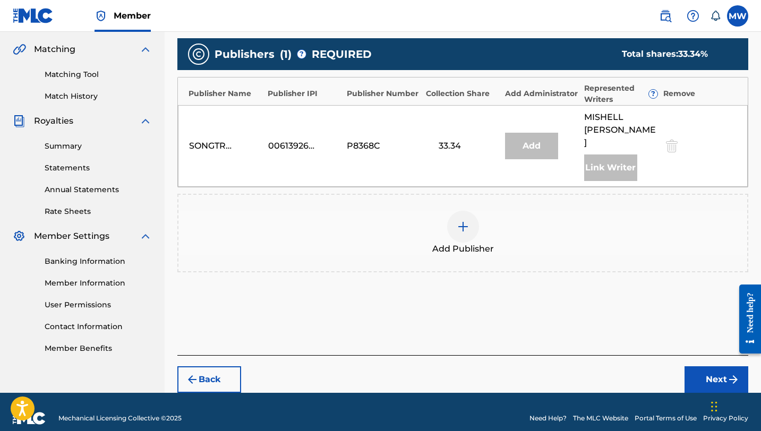
click at [462, 220] on img at bounding box center [463, 226] width 13 height 13
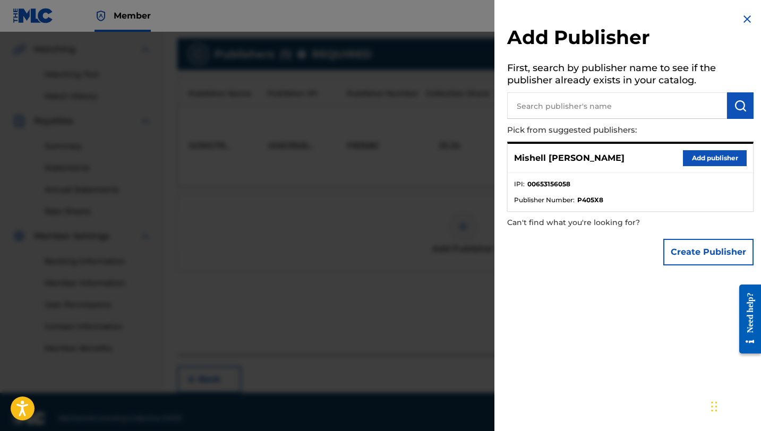
click at [709, 156] on button "Add publisher" at bounding box center [715, 158] width 64 height 16
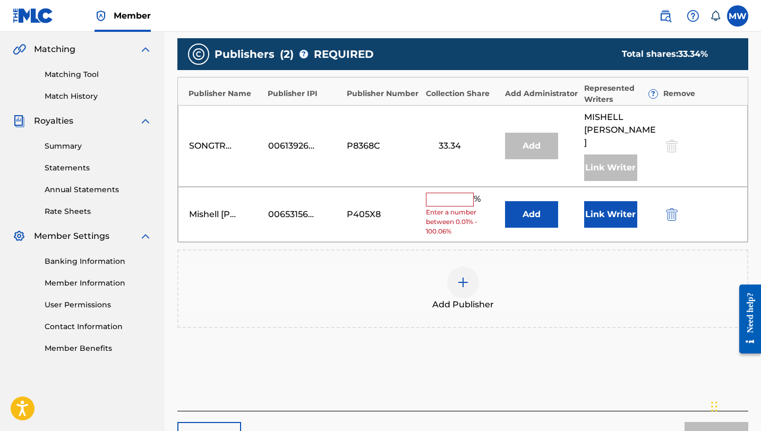
click at [448, 193] on input "text" at bounding box center [450, 200] width 48 height 14
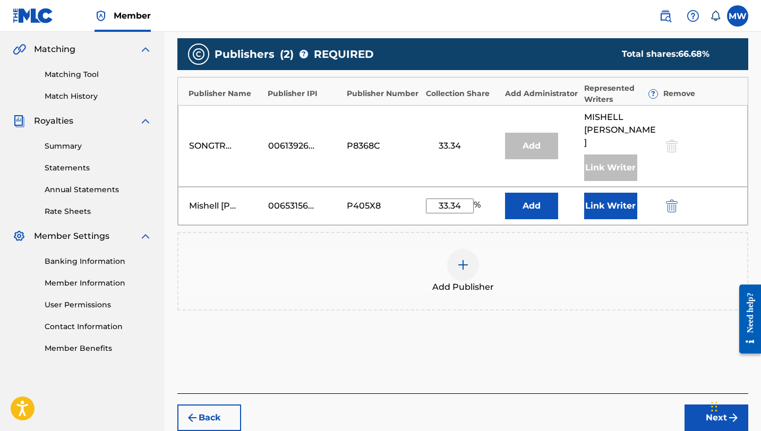
type input "33.34"
click at [699, 405] on button "Next" at bounding box center [717, 418] width 64 height 27
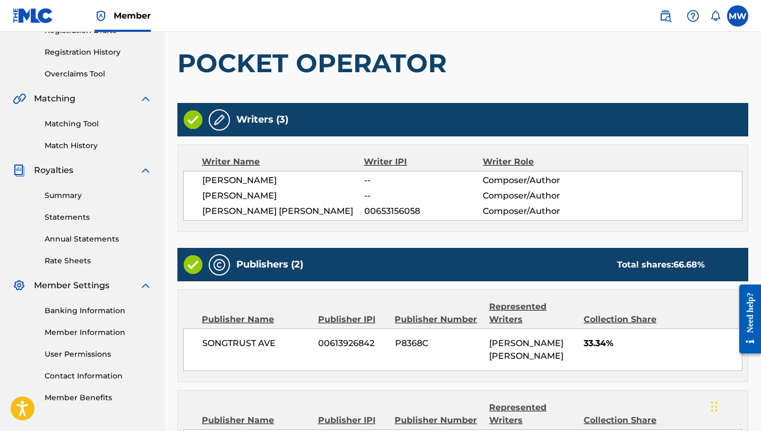
scroll to position [334, 0]
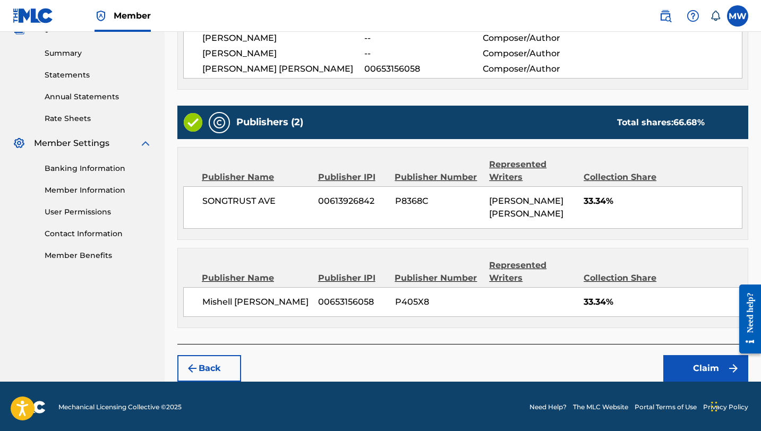
click at [688, 367] on button "Claim" at bounding box center [706, 368] width 85 height 27
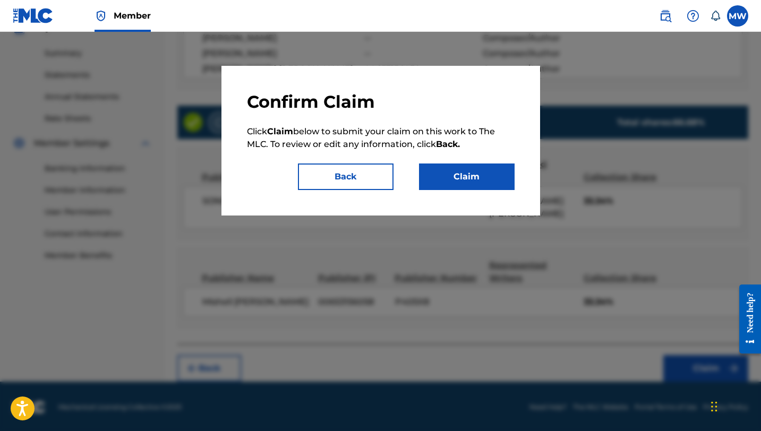
click at [485, 181] on button "Claim" at bounding box center [467, 177] width 96 height 27
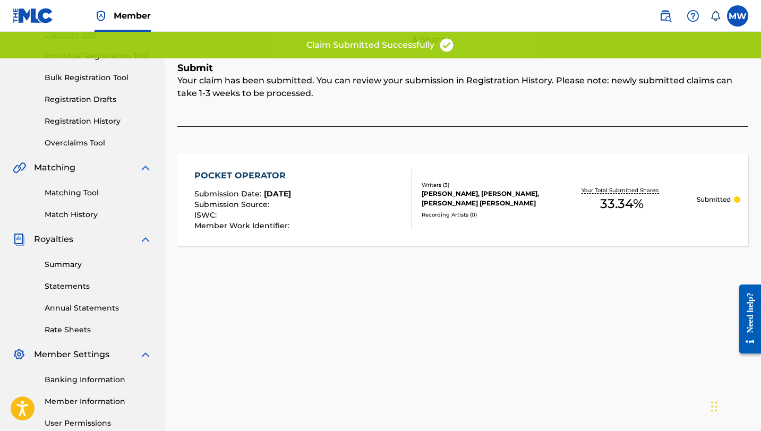
scroll to position [0, 0]
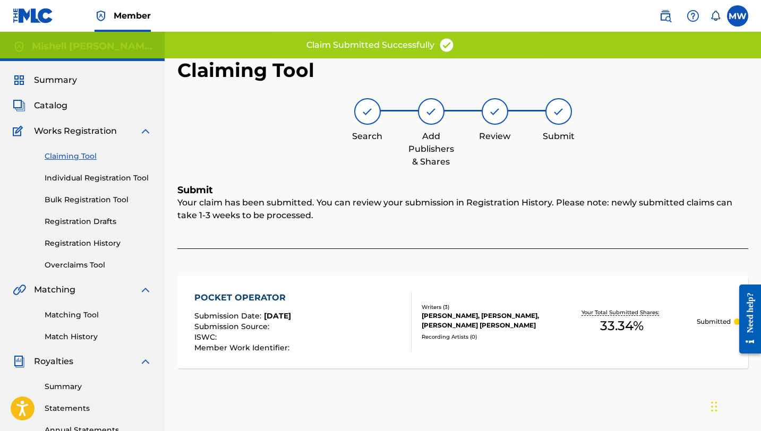
click at [92, 157] on link "Claiming Tool" at bounding box center [98, 156] width 107 height 11
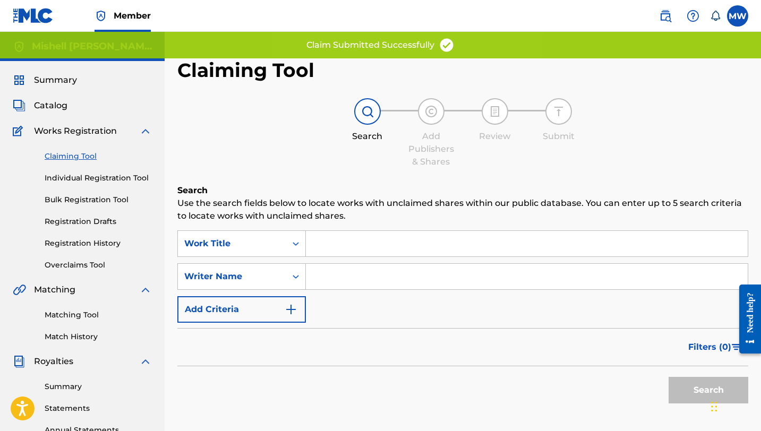
click at [385, 245] on input "Search Form" at bounding box center [527, 244] width 442 height 26
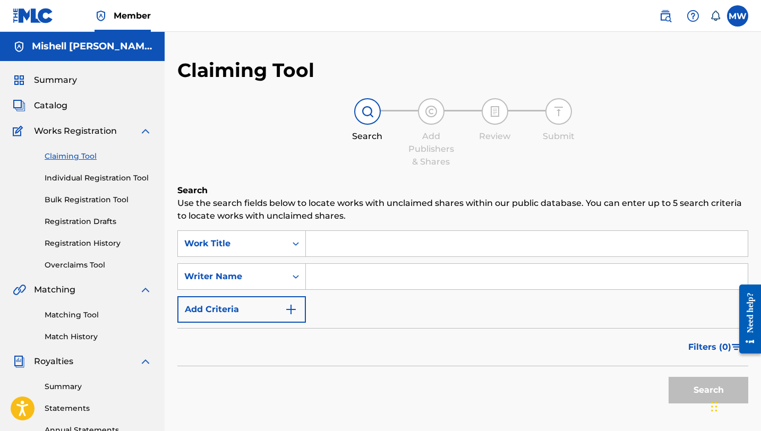
click at [367, 273] on input "Search Form" at bounding box center [527, 277] width 442 height 26
type input "Mishell [PERSON_NAME]"
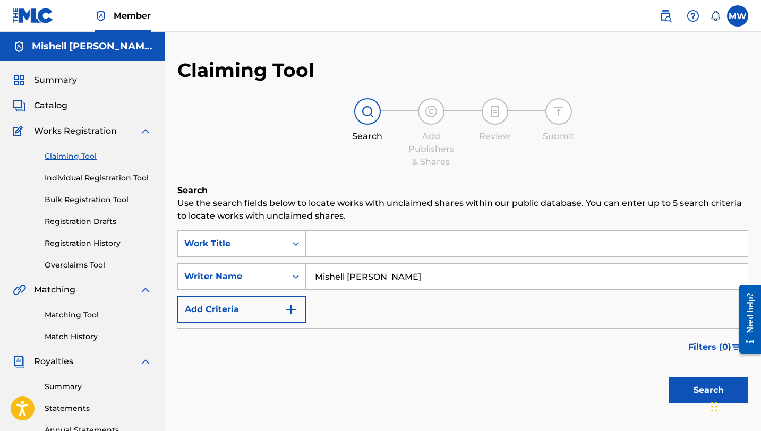
click at [677, 393] on button "Search" at bounding box center [709, 390] width 80 height 27
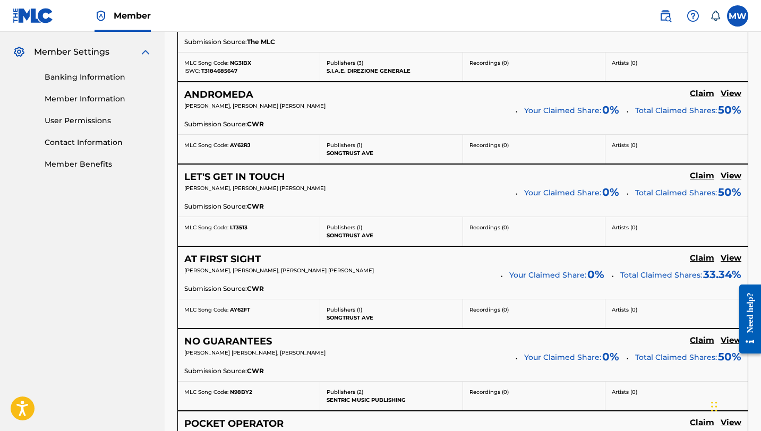
scroll to position [724, 0]
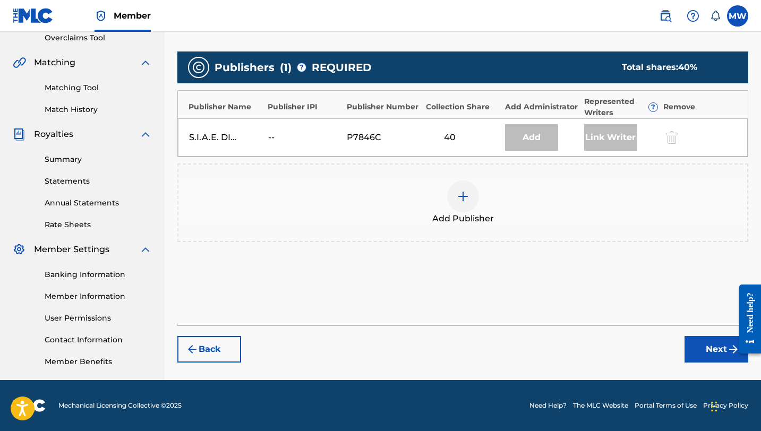
scroll to position [227, 0]
click at [206, 137] on div "S.I.A.E. DIREZIONE GENERALE" at bounding box center [213, 137] width 48 height 13
click at [218, 138] on div "S.I.A.E. DIREZIONE GENERALE" at bounding box center [213, 137] width 48 height 13
click at [465, 197] on img at bounding box center [463, 196] width 13 height 13
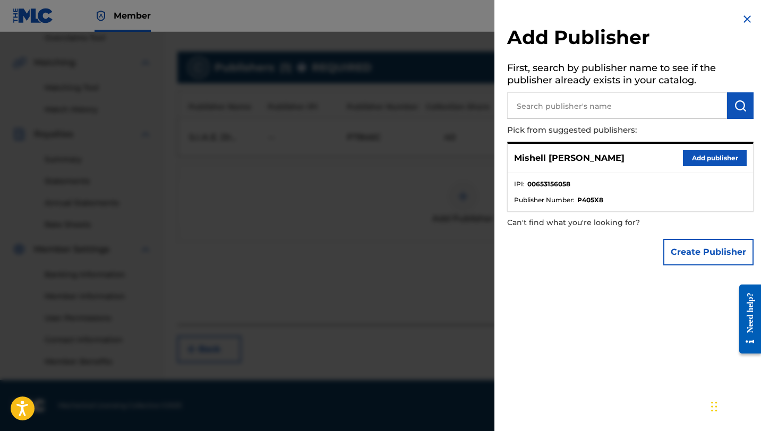
click at [688, 158] on button "Add publisher" at bounding box center [715, 158] width 64 height 16
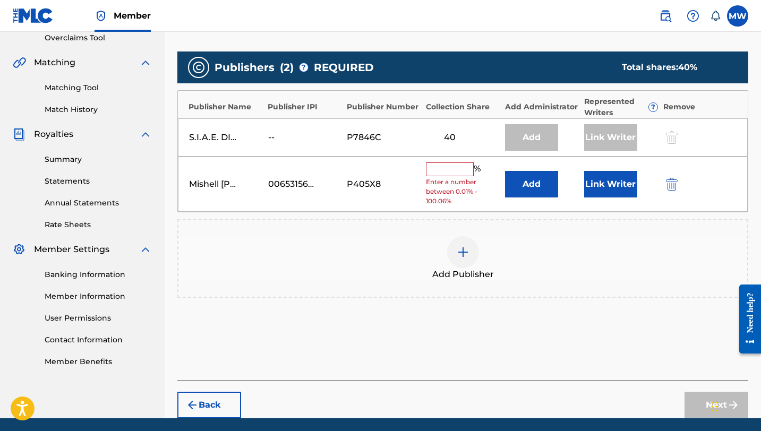
click at [455, 173] on input "text" at bounding box center [450, 170] width 48 height 14
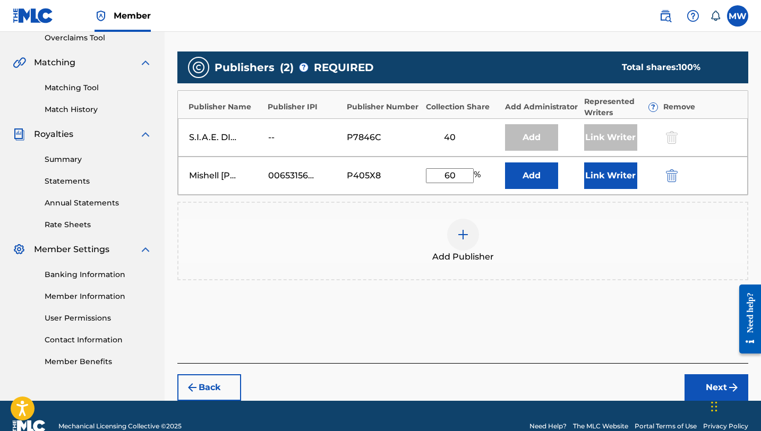
type input "60"
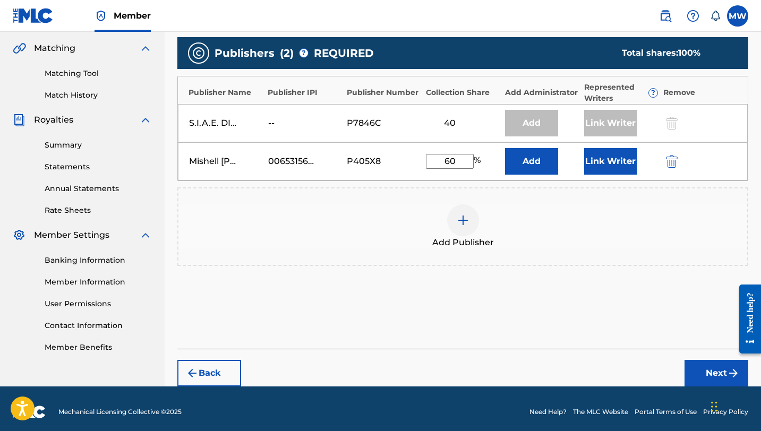
click at [712, 366] on button "Next" at bounding box center [717, 373] width 64 height 27
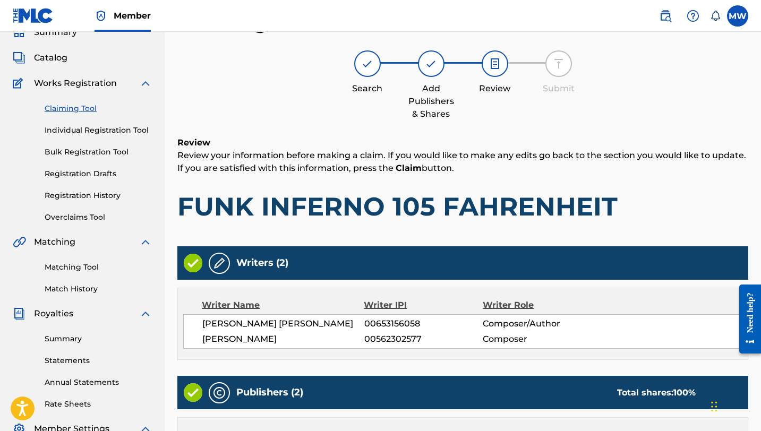
scroll to position [318, 0]
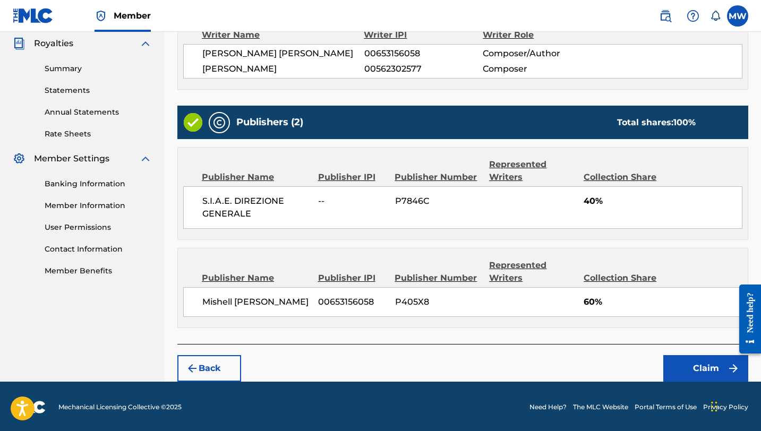
click at [701, 366] on button "Claim" at bounding box center [706, 368] width 85 height 27
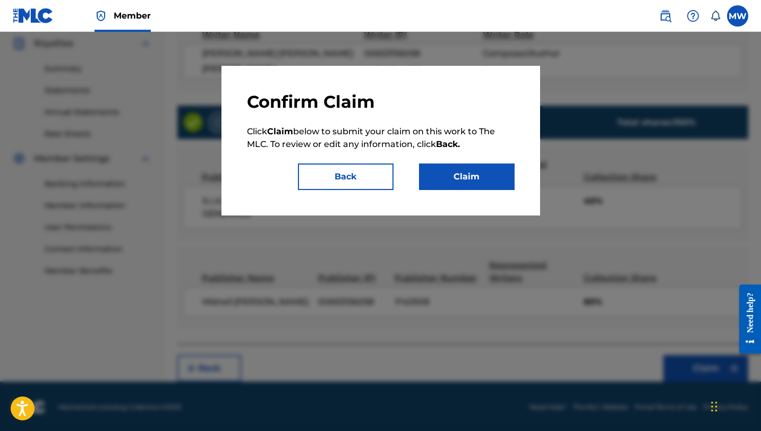
click at [498, 186] on button "Claim" at bounding box center [467, 177] width 96 height 27
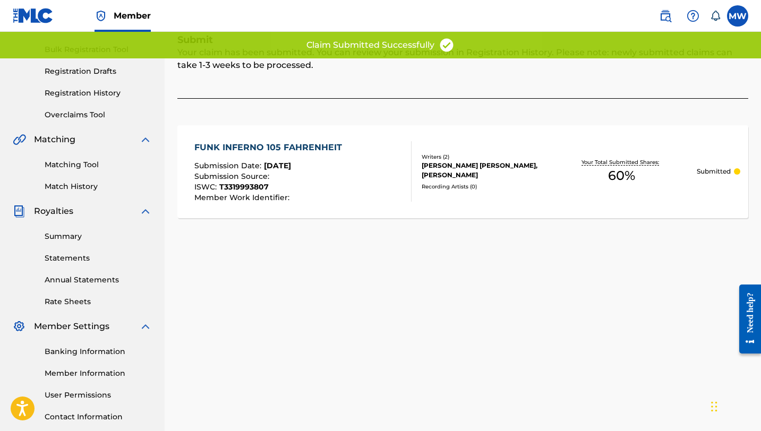
scroll to position [0, 0]
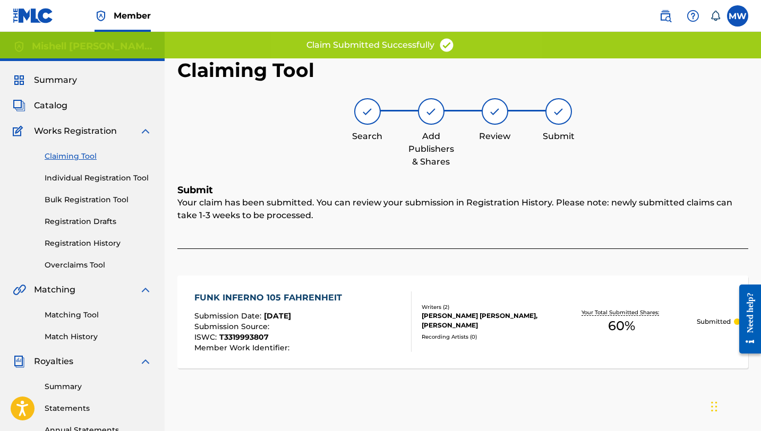
click at [88, 158] on link "Claiming Tool" at bounding box center [98, 156] width 107 height 11
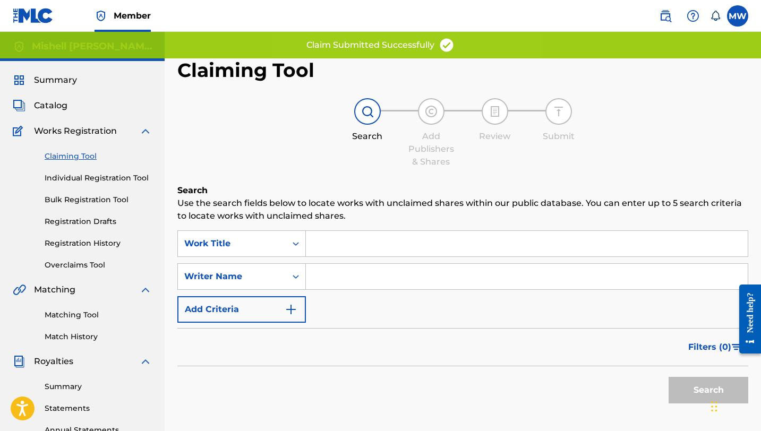
click at [340, 283] on input "Search Form" at bounding box center [527, 277] width 442 height 26
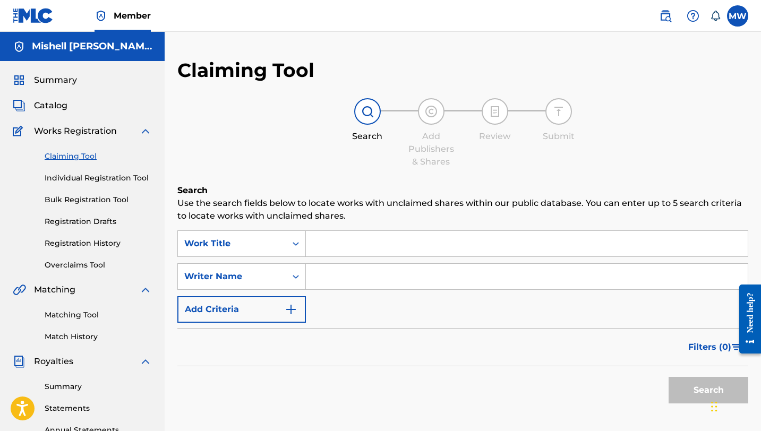
type input "[PERSON_NAME]"
click at [681, 396] on button "Search" at bounding box center [709, 390] width 80 height 27
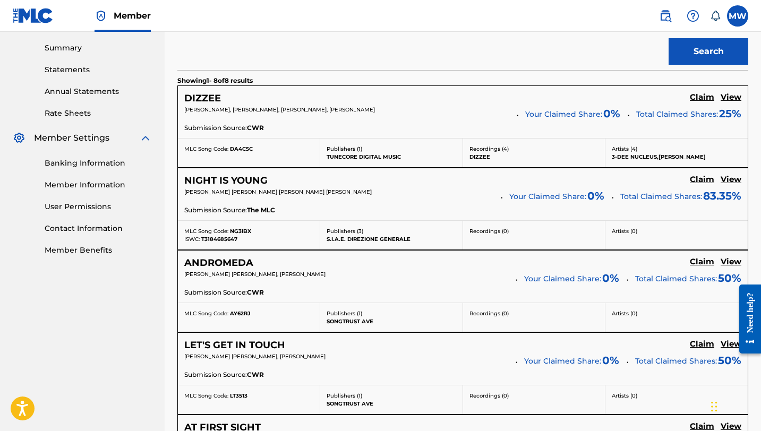
scroll to position [340, 0]
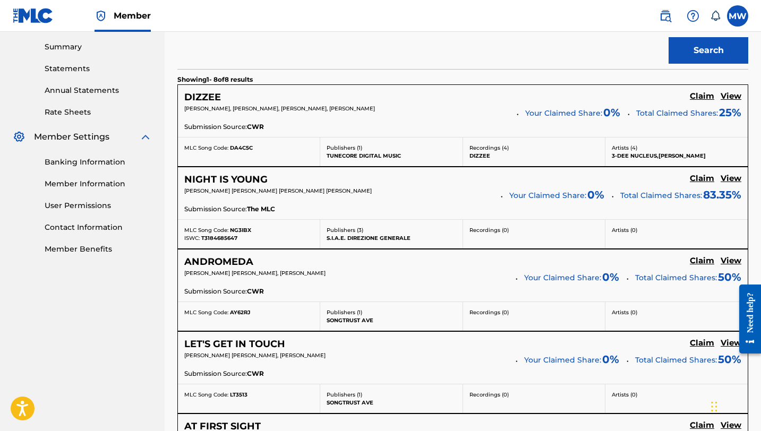
click at [698, 97] on h5 "Claim" at bounding box center [702, 96] width 24 height 10
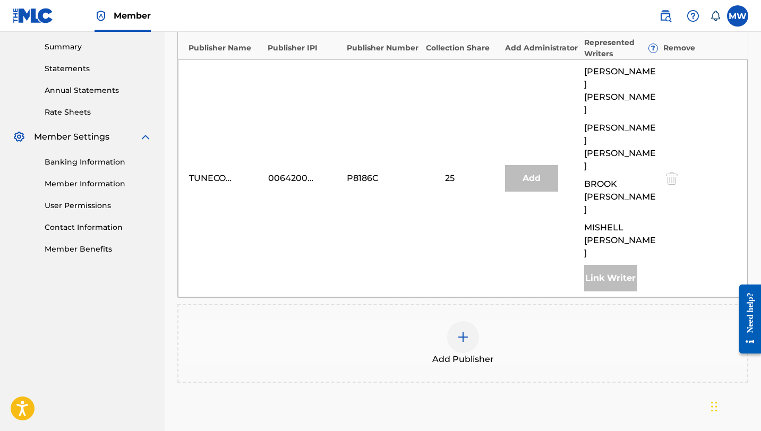
click at [469, 331] on img at bounding box center [463, 337] width 13 height 13
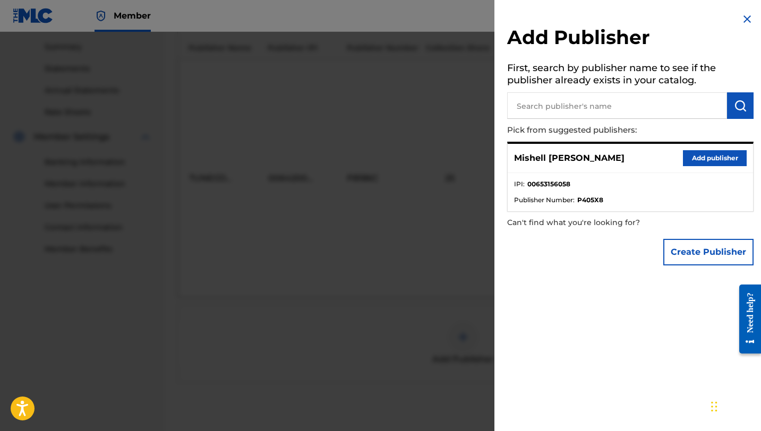
click at [708, 158] on button "Add publisher" at bounding box center [715, 158] width 64 height 16
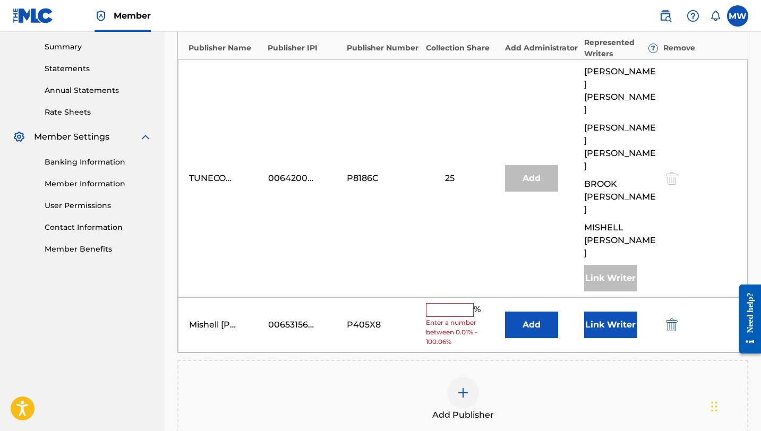
click at [452, 303] on input "text" at bounding box center [450, 310] width 48 height 14
type input "25"
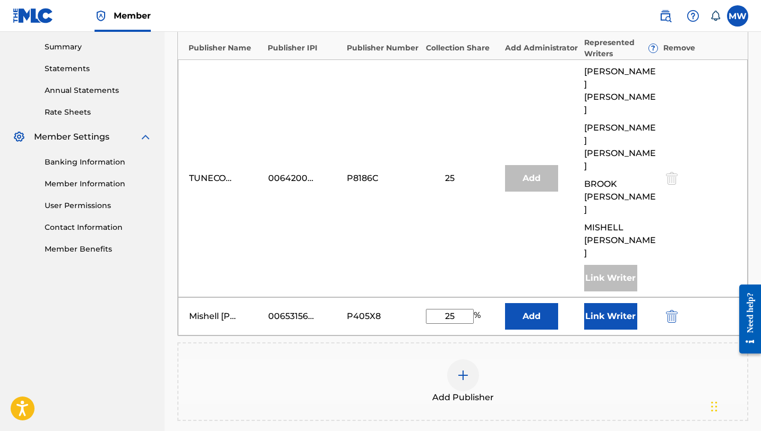
click at [717, 421] on div "Chat Widget" at bounding box center [734, 405] width 53 height 51
click at [616, 345] on div "Publishers ( 2 ) ? REQUIRED Total shares: 50 % Publisher Name Publisher IPI Pub…" at bounding box center [462, 222] width 571 height 470
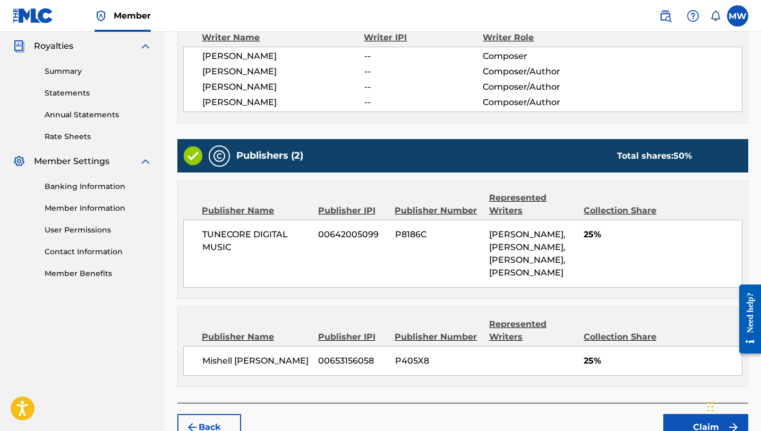
scroll to position [387, 0]
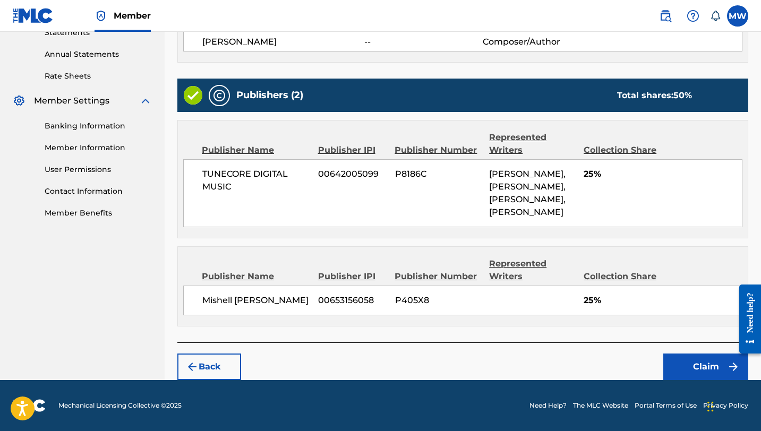
click at [702, 366] on button "Claim" at bounding box center [706, 367] width 85 height 27
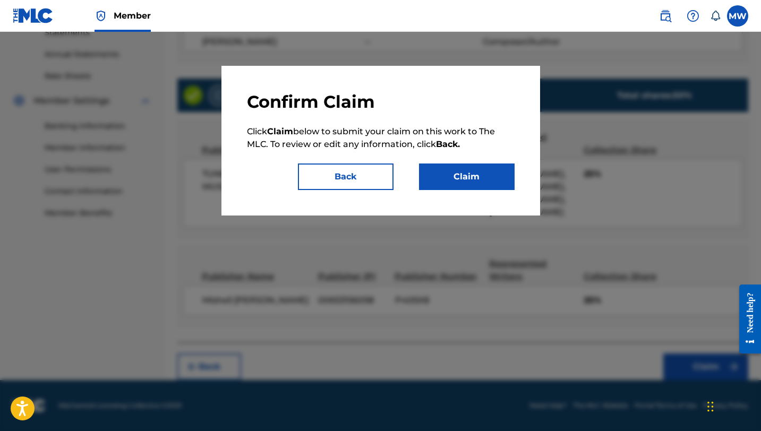
click at [491, 175] on button "Claim" at bounding box center [467, 177] width 96 height 27
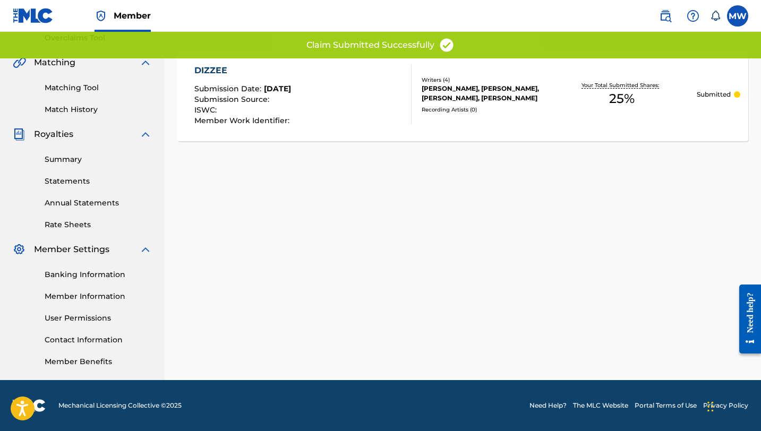
scroll to position [0, 0]
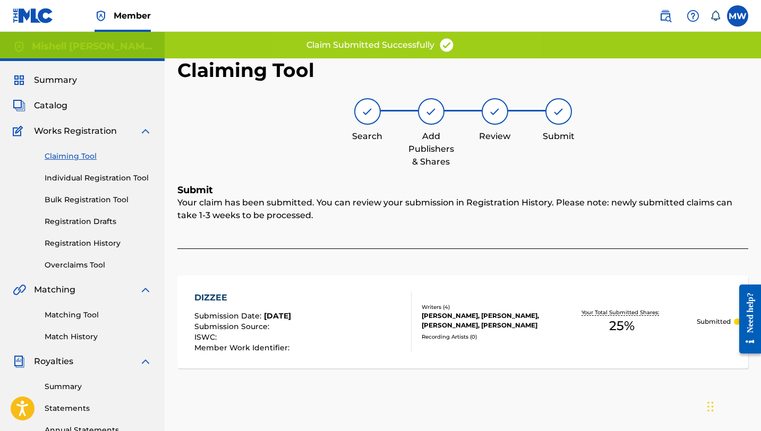
click at [61, 106] on span "Catalog" at bounding box center [50, 105] width 33 height 13
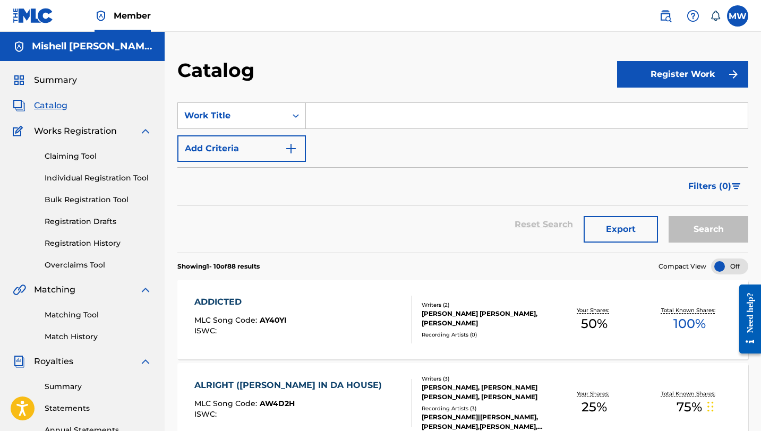
click at [91, 200] on link "Bulk Registration Tool" at bounding box center [98, 199] width 107 height 11
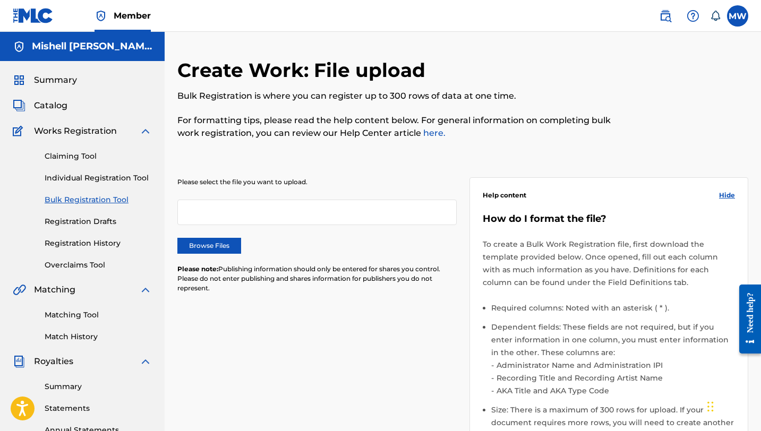
click at [87, 217] on link "Registration Drafts" at bounding box center [98, 221] width 107 height 11
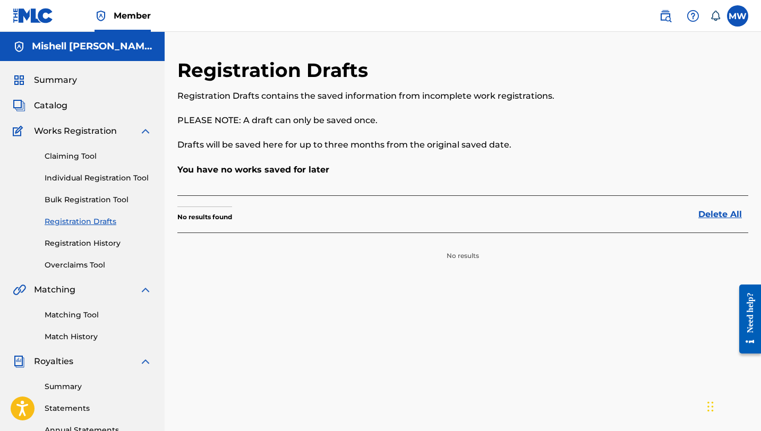
click at [85, 239] on link "Registration History" at bounding box center [98, 243] width 107 height 11
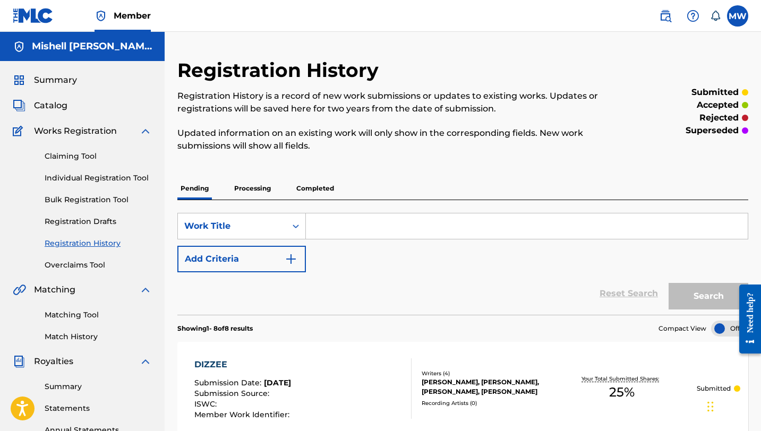
click at [84, 182] on link "Individual Registration Tool" at bounding box center [98, 178] width 107 height 11
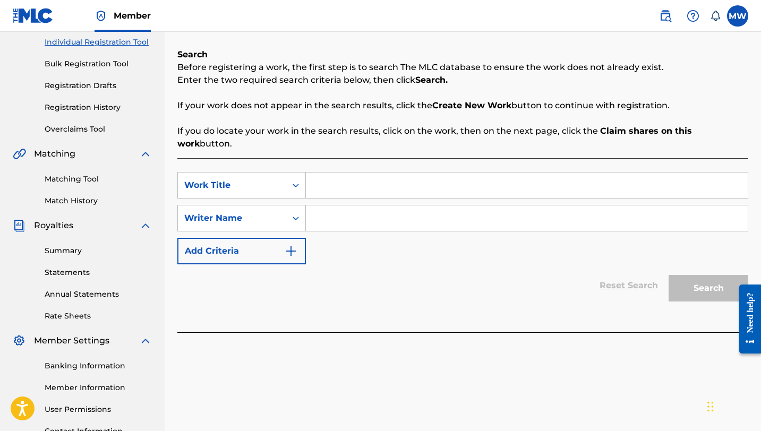
scroll to position [137, 0]
